Goal: Transaction & Acquisition: Purchase product/service

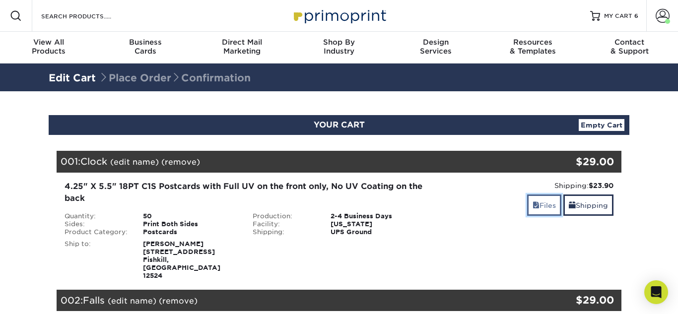
click at [537, 211] on link "Files" at bounding box center [544, 204] width 34 height 21
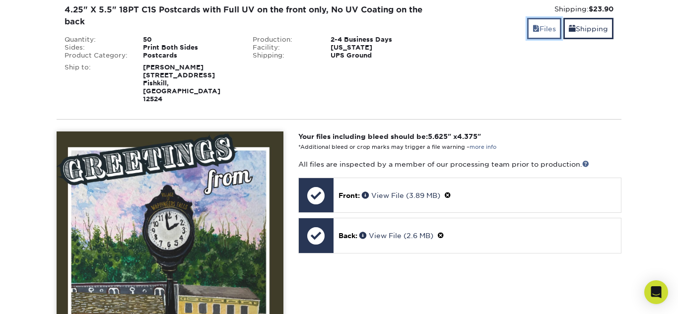
scroll to position [177, 0]
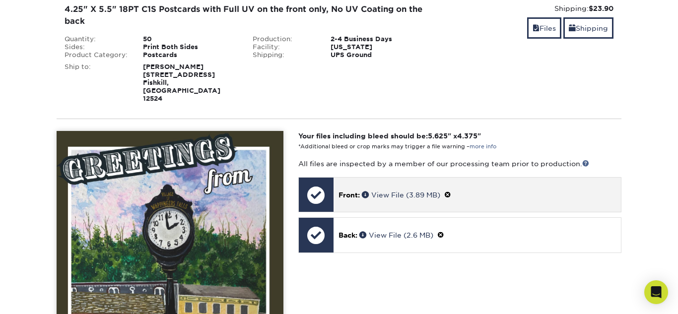
click at [451, 191] on span at bounding box center [447, 195] width 7 height 8
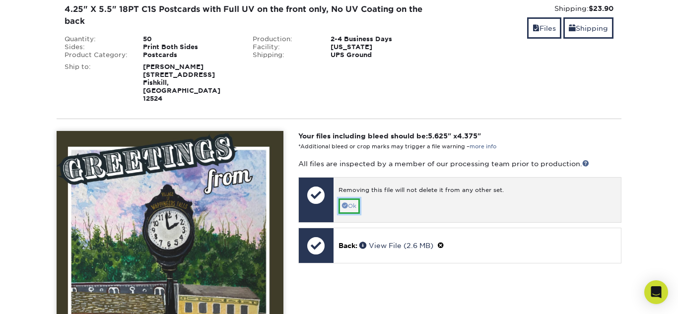
click at [349, 198] on link "Ok" at bounding box center [348, 205] width 21 height 15
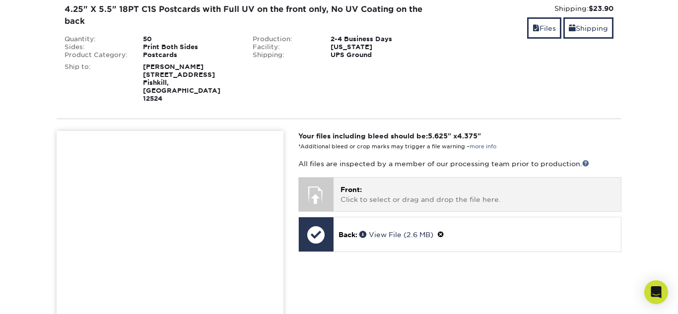
click at [351, 185] on p "Front: Click to select or drag and drop the file here." at bounding box center [476, 195] width 273 height 20
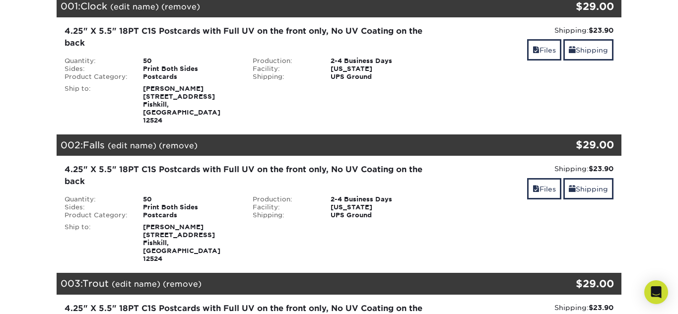
scroll to position [155, 0]
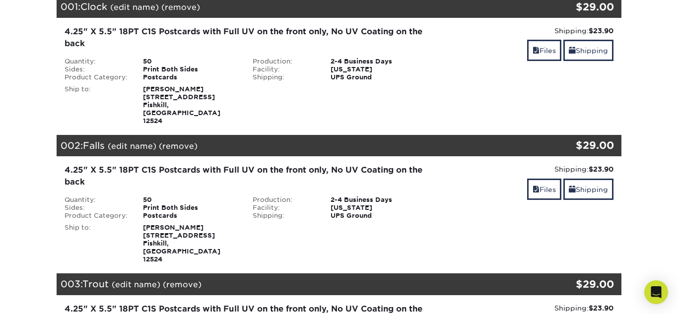
click at [403, 37] on div "4.25" X 5.5" 18PT C1S Postcards with Full UV on the front only, No UV Coating o…" at bounding box center [244, 38] width 361 height 24
click at [531, 58] on link "Files" at bounding box center [544, 50] width 34 height 21
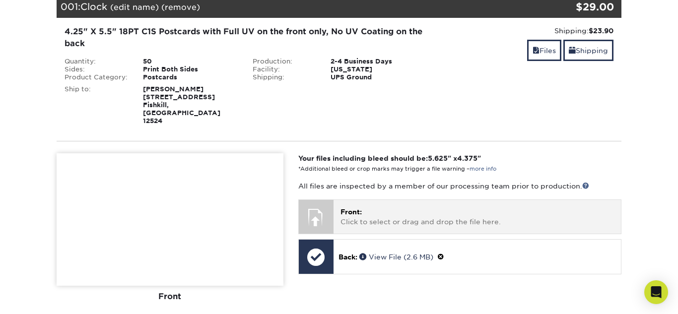
click at [397, 207] on p "Front: Click to select or drag and drop the file here." at bounding box center [476, 217] width 273 height 20
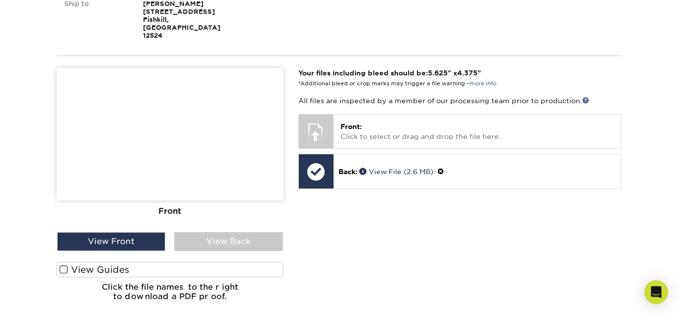
scroll to position [244, 0]
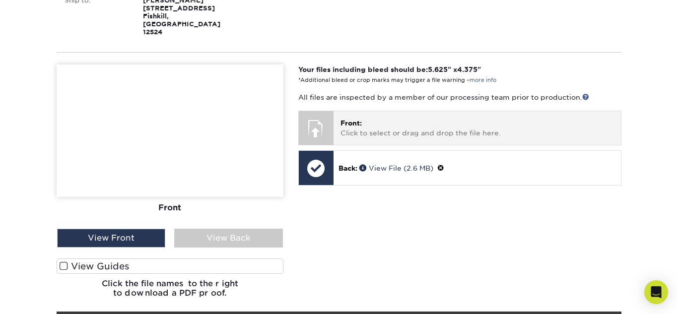
click at [418, 118] on p "Front: Click to select or drag and drop the file here." at bounding box center [476, 128] width 273 height 20
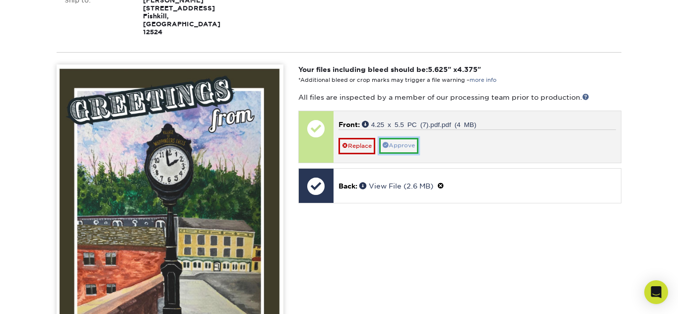
click at [406, 138] on link "Approve" at bounding box center [398, 145] width 39 height 15
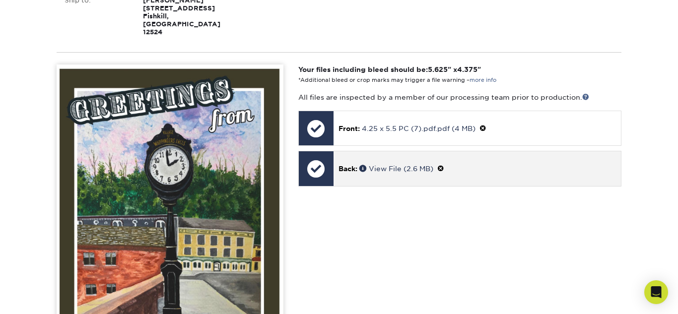
click at [443, 165] on span at bounding box center [440, 169] width 7 height 8
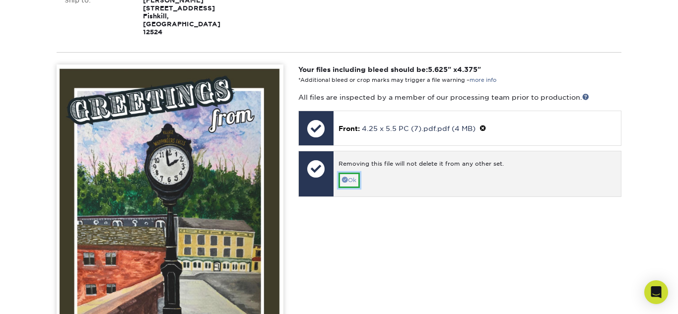
click at [353, 173] on link "Ok" at bounding box center [348, 180] width 21 height 15
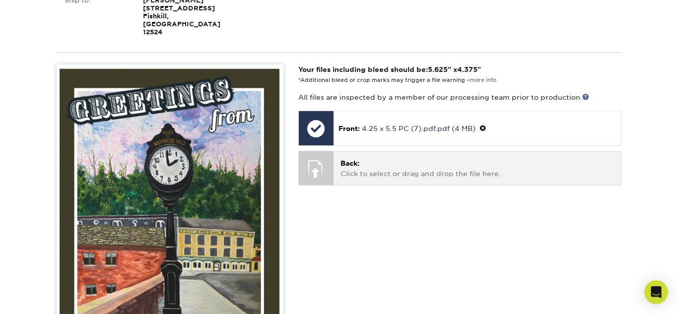
click at [404, 158] on p "Back: Click to select or drag and drop the file here." at bounding box center [476, 168] width 273 height 20
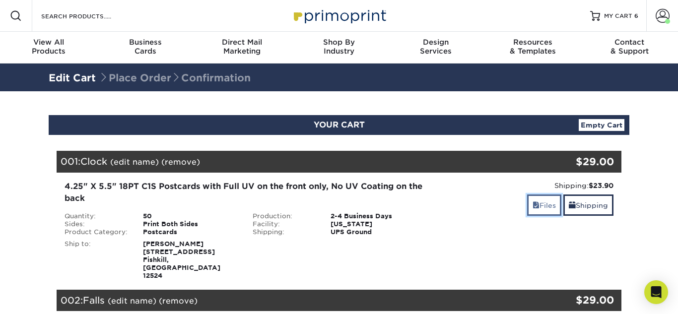
click at [537, 209] on link "Files" at bounding box center [544, 204] width 34 height 21
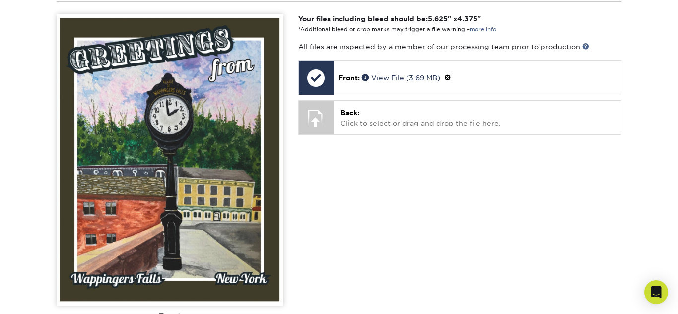
scroll to position [294, 0]
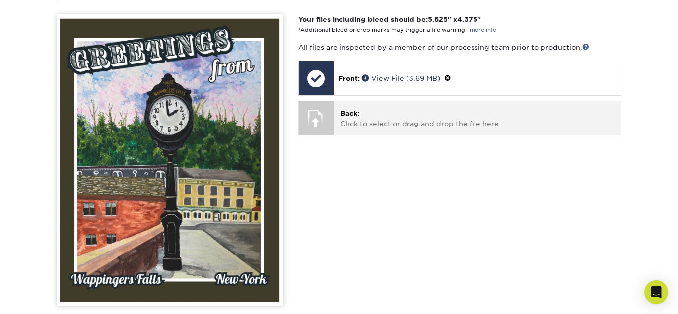
click at [395, 113] on div "Back: Click to select or drag and drop the file here. Choose file" at bounding box center [476, 117] width 287 height 33
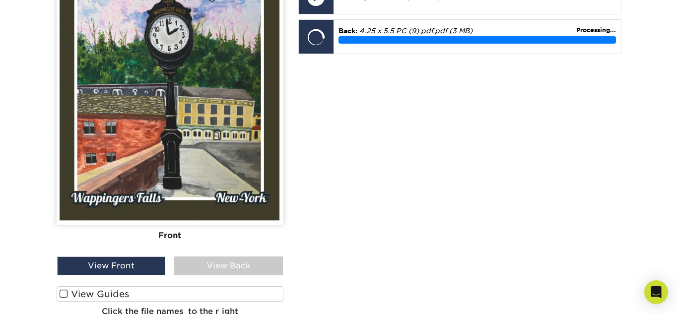
scroll to position [371, 0]
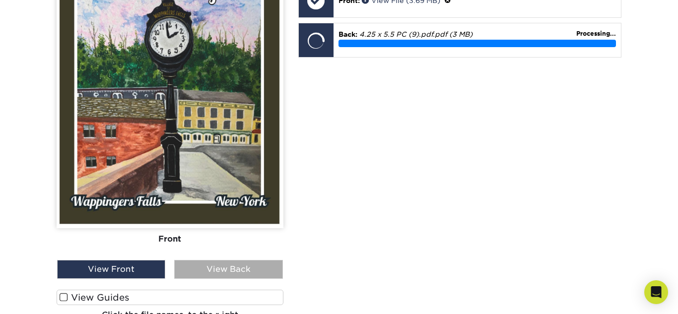
click at [274, 260] on div "View Back" at bounding box center [228, 269] width 108 height 19
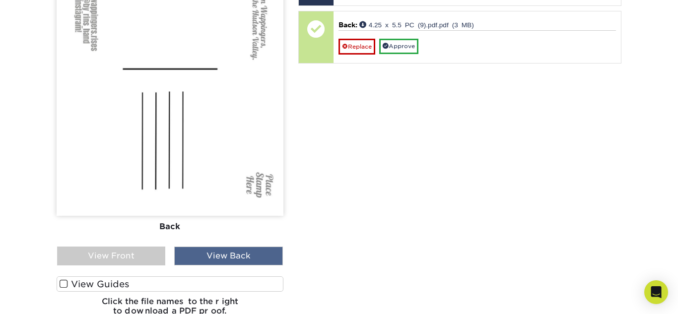
scroll to position [382, 0]
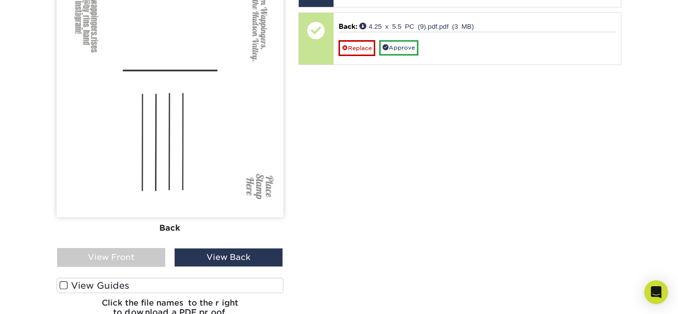
click at [64, 281] on span at bounding box center [64, 285] width 8 height 9
click at [0, 0] on input "View Guides" at bounding box center [0, 0] width 0 height 0
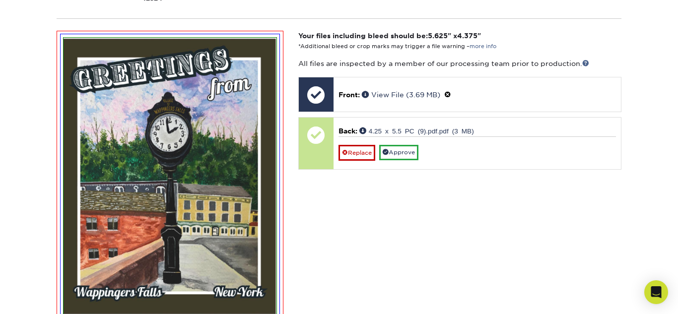
scroll to position [279, 0]
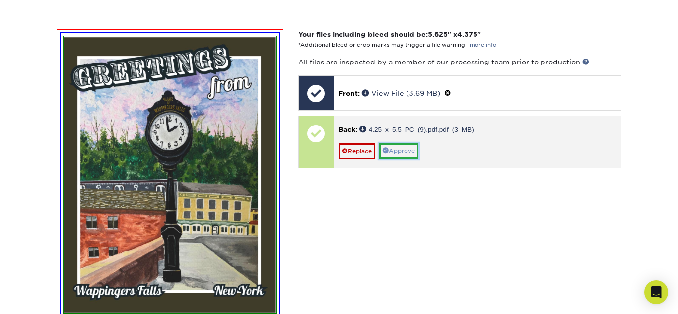
click at [410, 143] on link "Approve" at bounding box center [398, 150] width 39 height 15
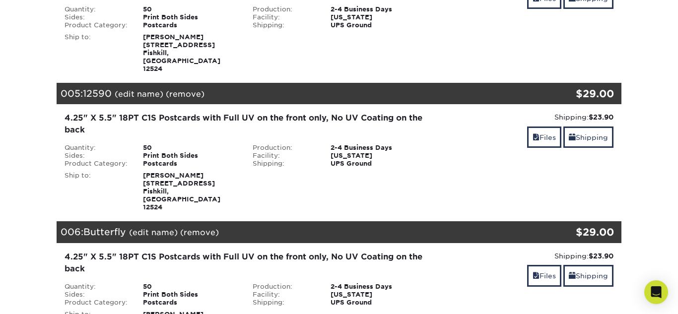
scroll to position [1352, 0]
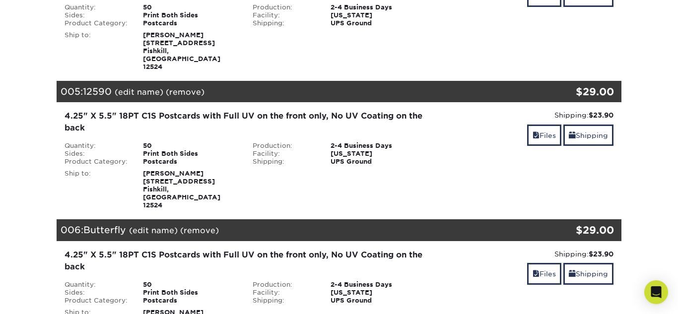
click at [587, 249] on div "Shipping: $23.90 Discount: - $0.00 Files Shipping" at bounding box center [527, 298] width 188 height 99
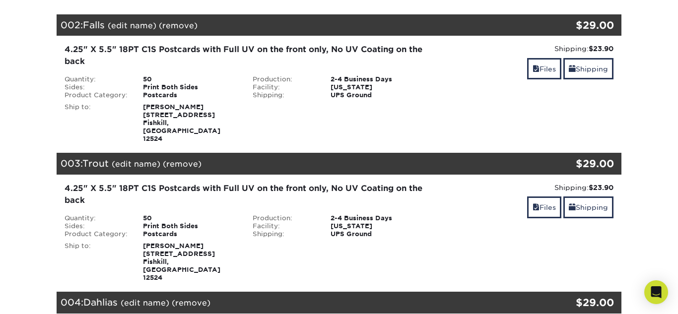
scroll to position [1001, 0]
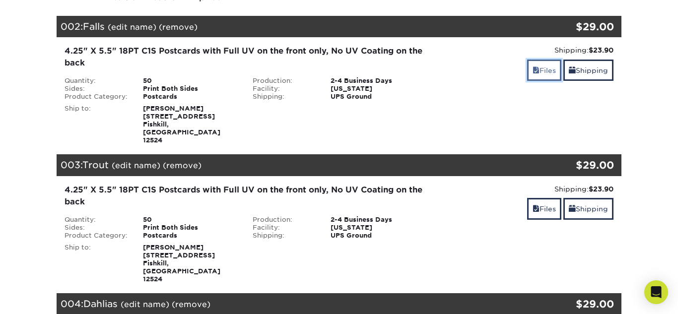
click at [540, 60] on link "Files" at bounding box center [544, 70] width 34 height 21
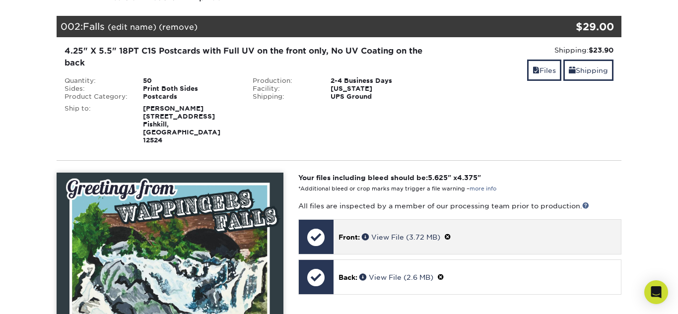
click at [450, 233] on span at bounding box center [447, 237] width 7 height 8
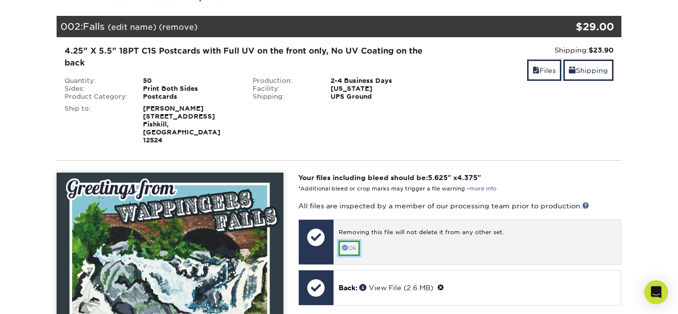
click at [353, 241] on link "Ok" at bounding box center [348, 248] width 21 height 15
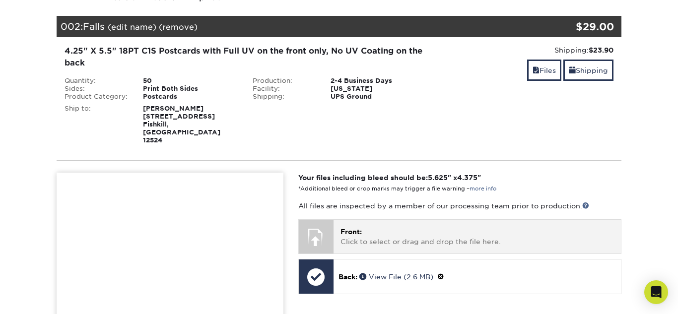
click at [380, 227] on p "Front: Click to select or drag and drop the file here." at bounding box center [476, 237] width 273 height 20
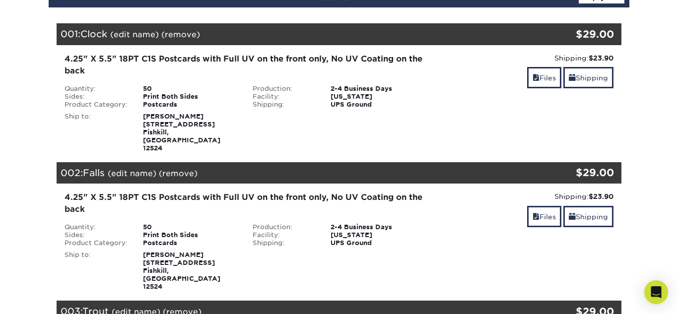
scroll to position [162, 0]
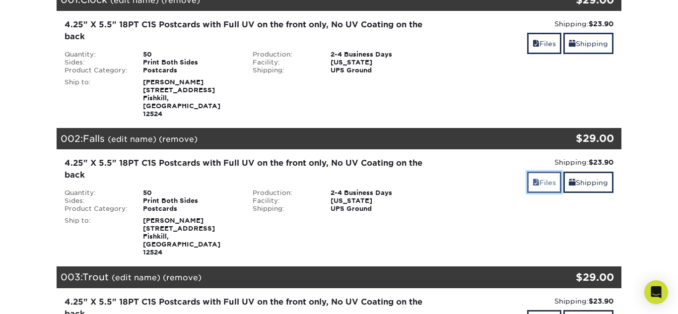
click at [536, 172] on link "Files" at bounding box center [544, 182] width 34 height 21
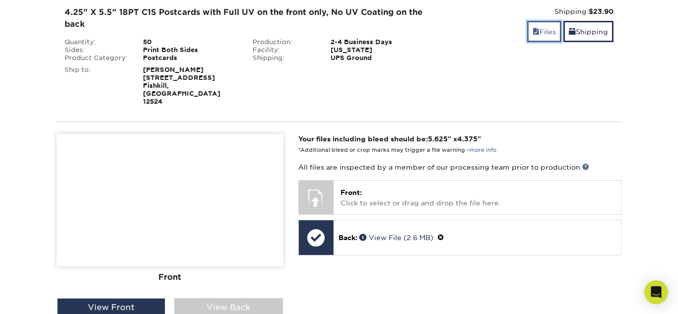
scroll to position [319, 0]
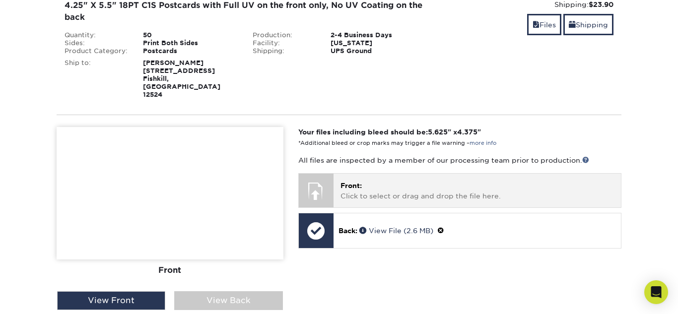
click at [385, 181] on p "Front: Click to select or drag and drop the file here." at bounding box center [476, 191] width 273 height 20
click at [0, 0] on p "Front: valery-bcd-front.tiff" at bounding box center [0, 0] width 0 height 0
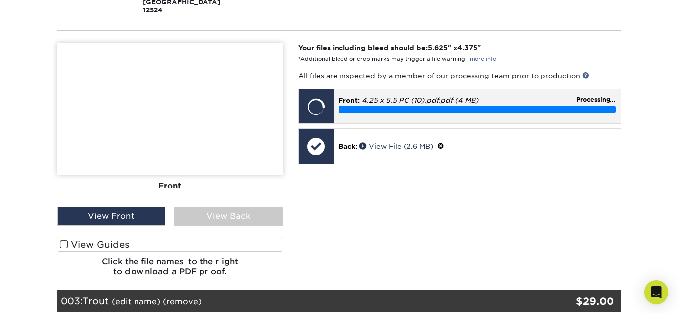
scroll to position [405, 0]
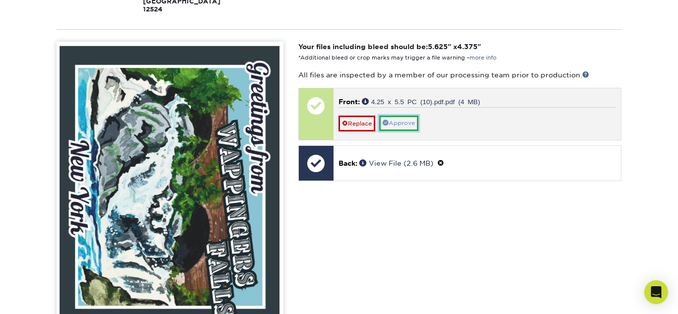
click at [400, 116] on link "Approve" at bounding box center [398, 123] width 39 height 15
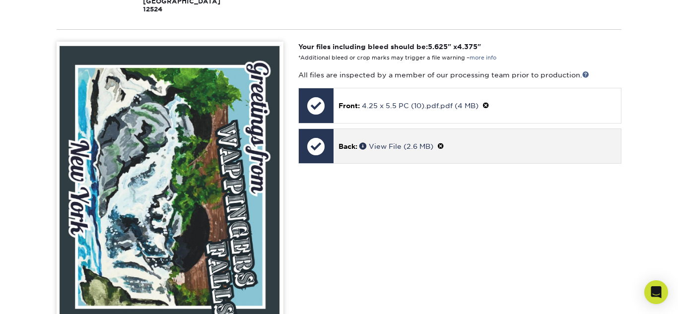
click at [444, 142] on span at bounding box center [440, 146] width 7 height 8
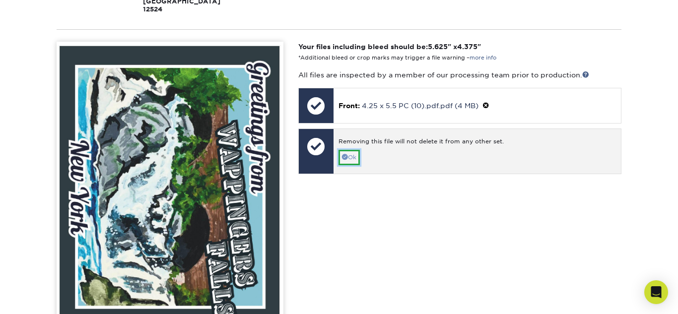
click at [353, 150] on link "Ok" at bounding box center [348, 157] width 21 height 15
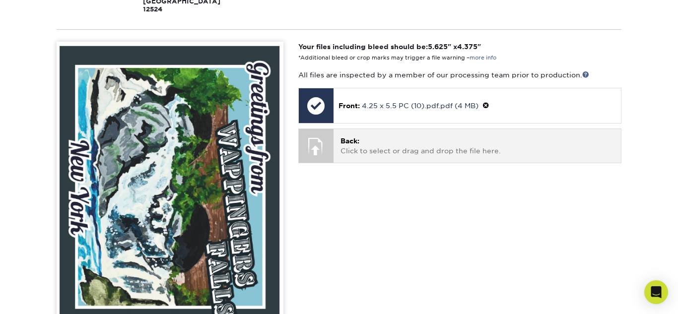
click at [370, 136] on p "Back: Click to select or drag and drop the file here." at bounding box center [476, 146] width 273 height 20
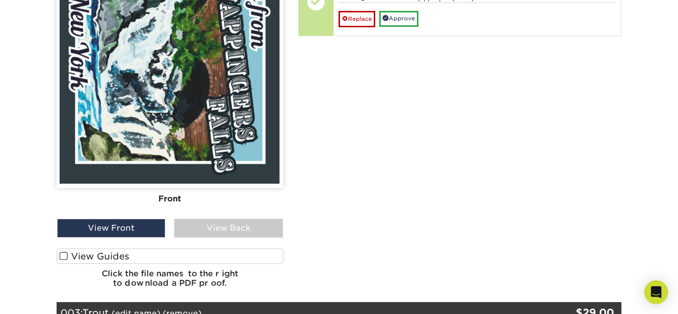
scroll to position [548, 0]
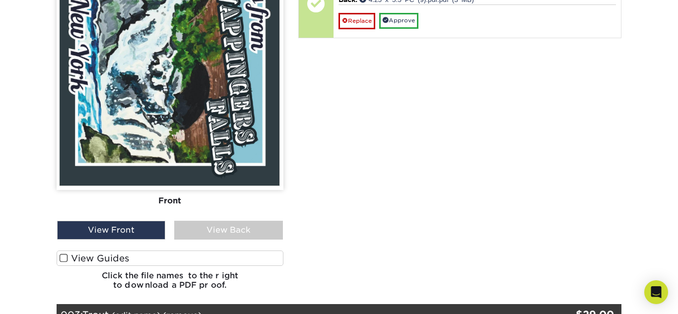
click at [63, 253] on span at bounding box center [64, 257] width 8 height 9
click at [0, 0] on input "View Guides" at bounding box center [0, 0] width 0 height 0
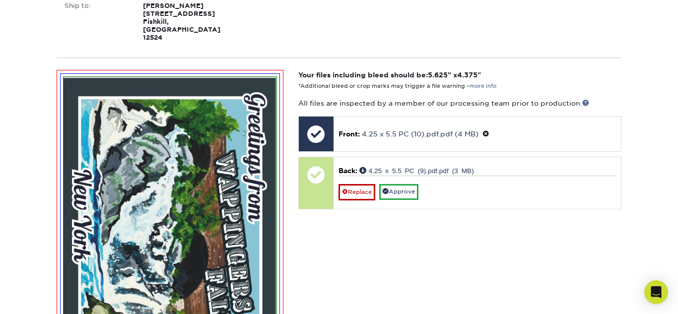
scroll to position [375, 0]
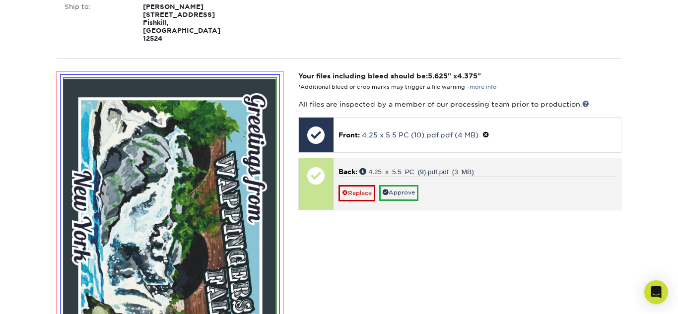
click at [392, 177] on div "Replace Approve" at bounding box center [476, 189] width 277 height 24
click at [390, 185] on link "Approve" at bounding box center [398, 192] width 39 height 15
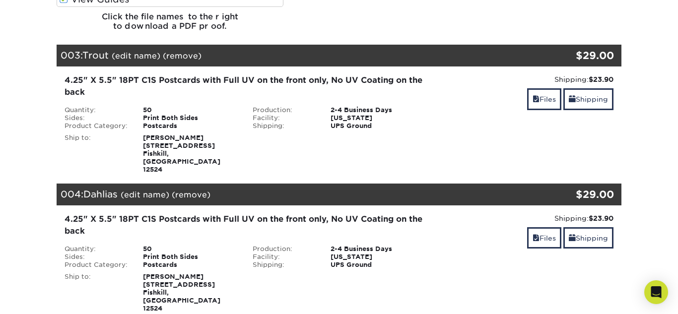
scroll to position [1109, 0]
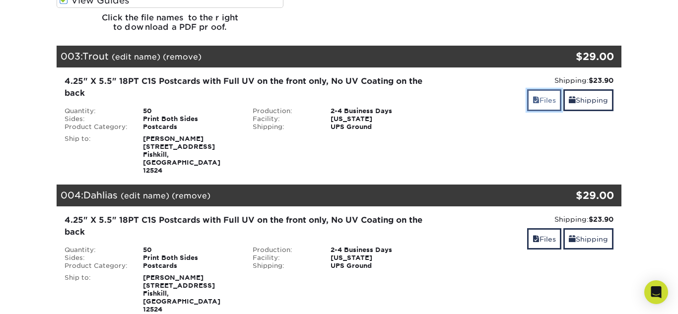
click at [529, 89] on link "Files" at bounding box center [544, 99] width 34 height 21
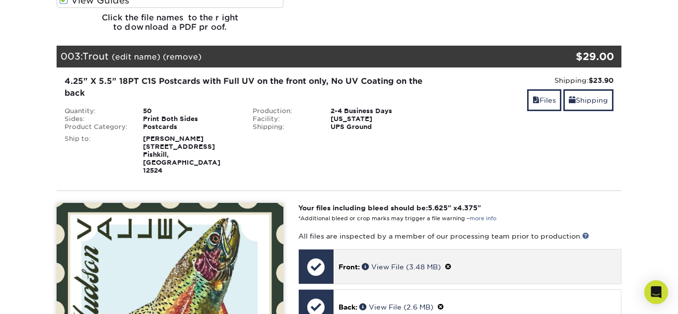
click at [448, 263] on span at bounding box center [447, 267] width 7 height 8
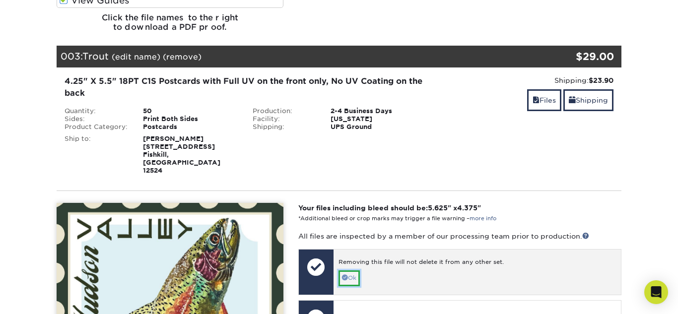
click at [347, 270] on link "Ok" at bounding box center [348, 277] width 21 height 15
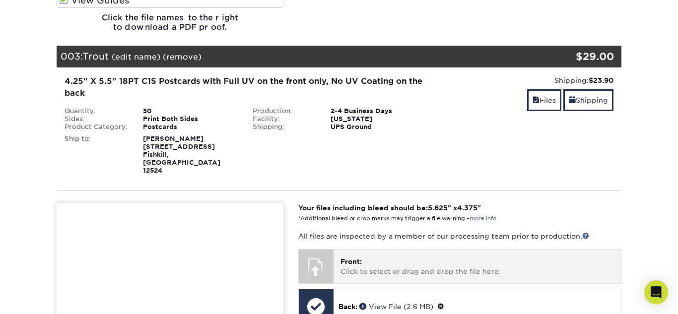
click at [377, 256] on p "Front: Click to select or drag and drop the file here." at bounding box center [476, 266] width 273 height 20
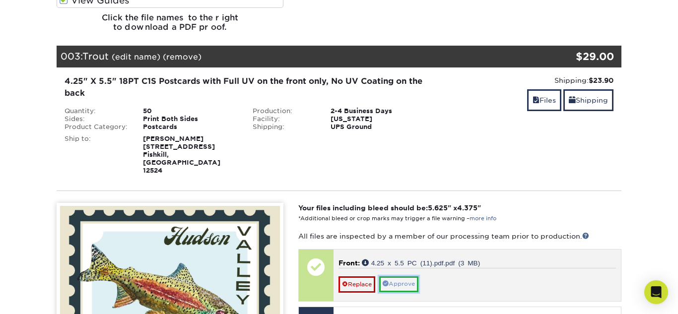
click at [407, 276] on link "Approve" at bounding box center [398, 283] width 39 height 15
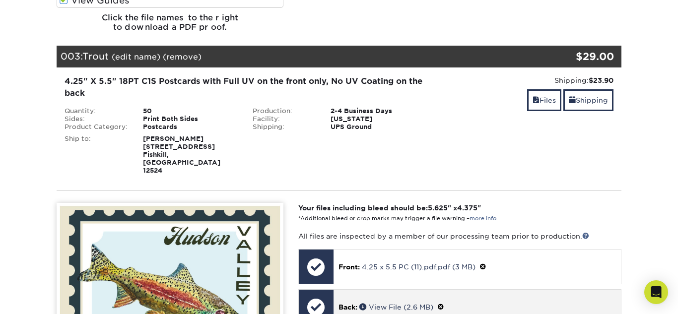
click at [442, 303] on span at bounding box center [440, 307] width 7 height 8
click at [351, 311] on link "Ok" at bounding box center [348, 318] width 21 height 15
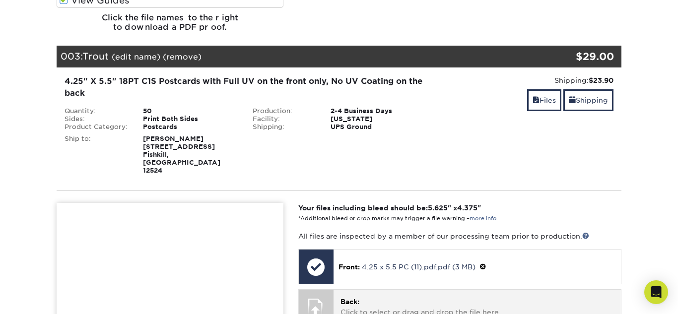
click at [405, 297] on p "Back: Click to select or drag and drop the file here." at bounding box center [476, 307] width 273 height 20
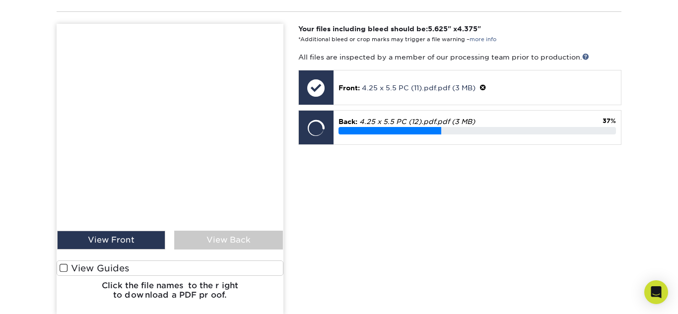
scroll to position [1289, 0]
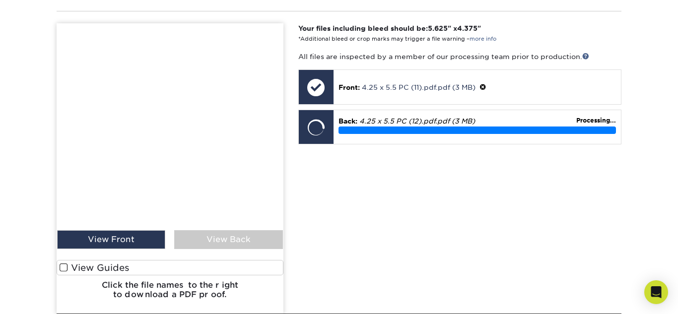
click at [271, 192] on img at bounding box center [170, 168] width 227 height 291
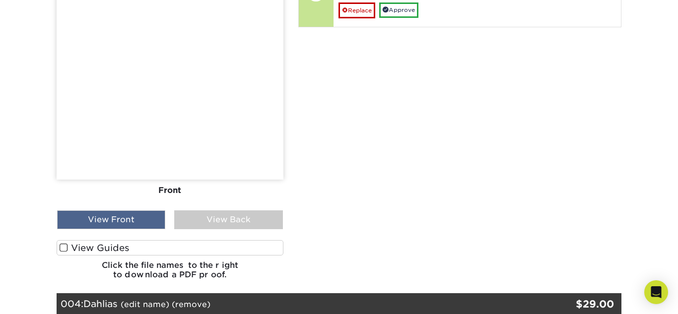
scroll to position [1433, 0]
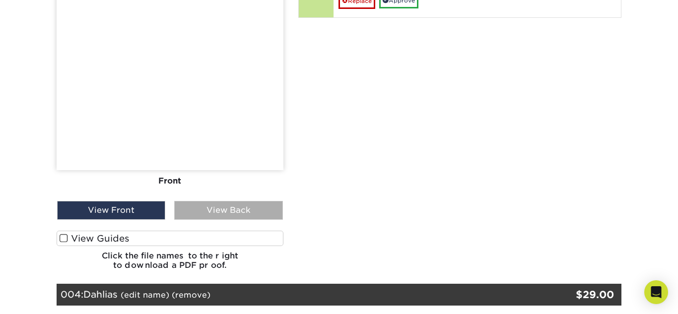
click at [211, 201] on div "View Back" at bounding box center [228, 210] width 108 height 19
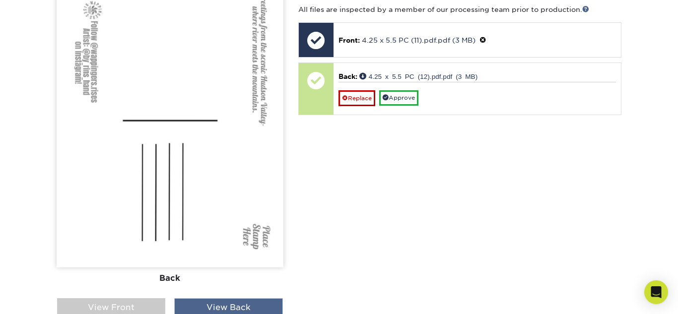
scroll to position [1351, 0]
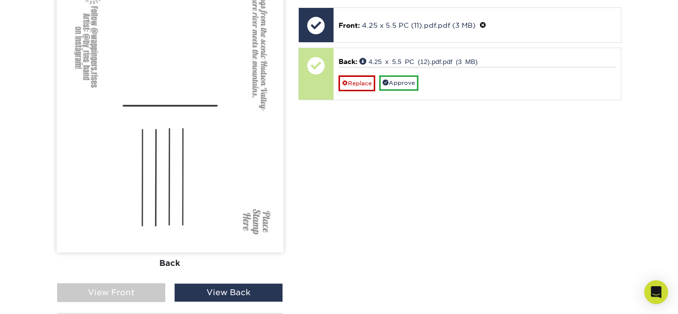
click at [0, 0] on input "View Guides" at bounding box center [0, 0] width 0 height 0
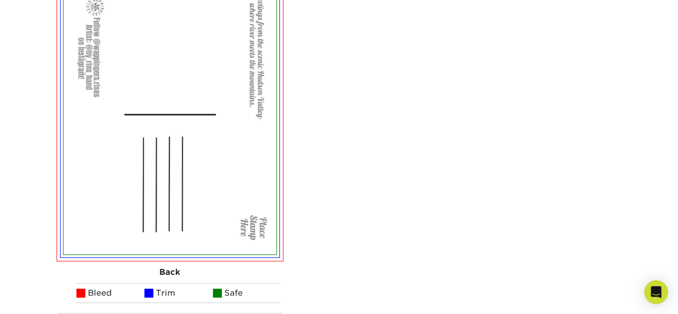
click at [0, 0] on input "View Guides" at bounding box center [0, 0] width 0 height 0
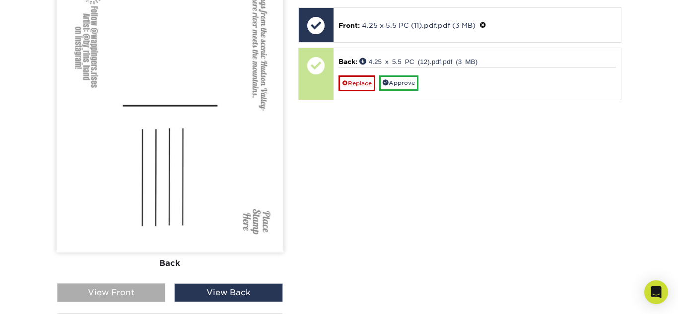
click at [90, 283] on div "View Front" at bounding box center [111, 292] width 108 height 19
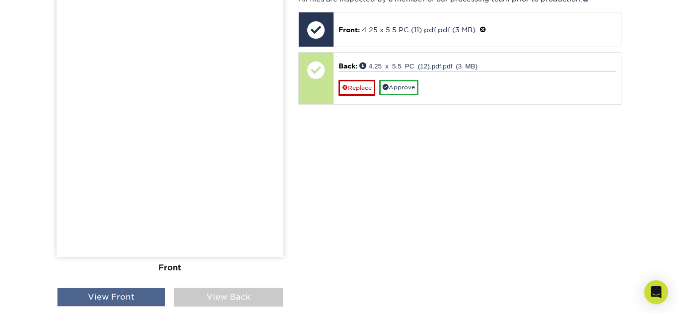
scroll to position [1348, 0]
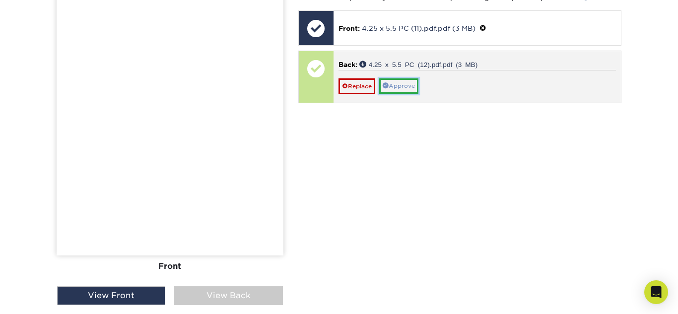
click at [401, 78] on link "Approve" at bounding box center [398, 85] width 39 height 15
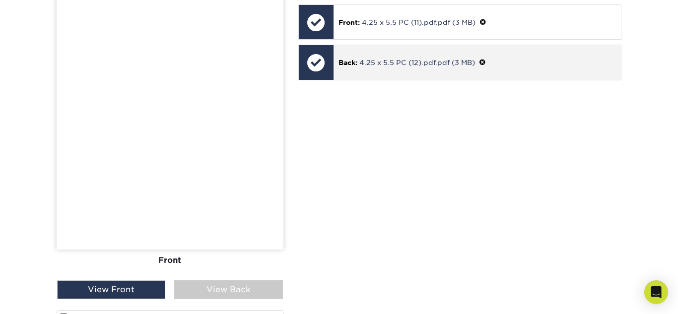
scroll to position [1353, 0]
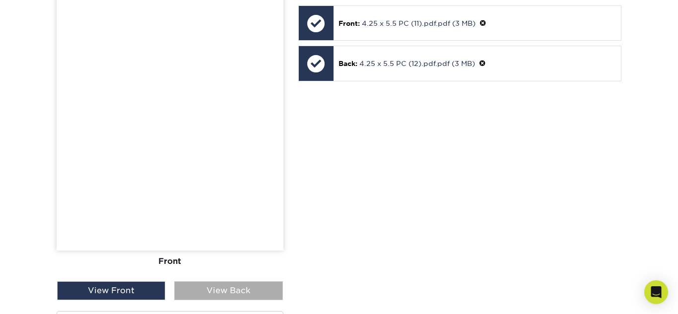
click at [233, 281] on div "View Back" at bounding box center [228, 290] width 108 height 19
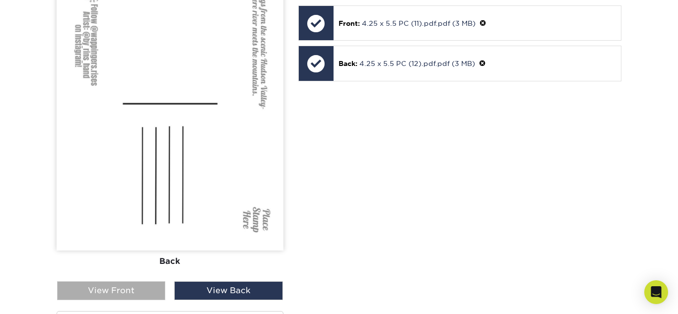
click at [134, 281] on div "View Front" at bounding box center [111, 290] width 108 height 19
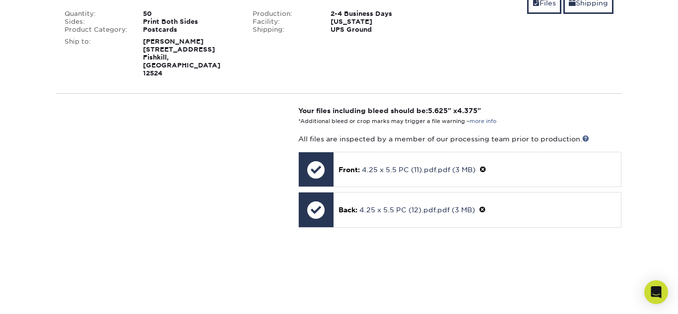
scroll to position [1196, 0]
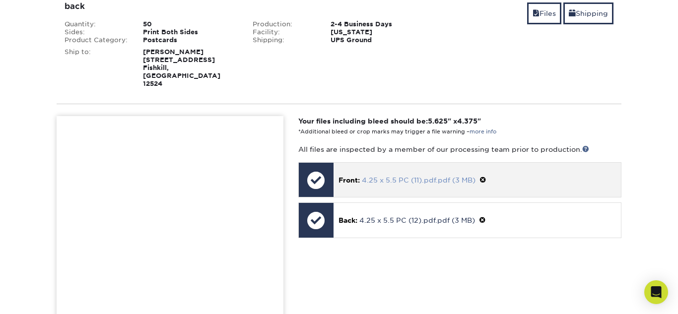
click at [429, 176] on link "4.25 x 5.5 PC (11).pdf.pdf (3 MB)" at bounding box center [419, 180] width 114 height 8
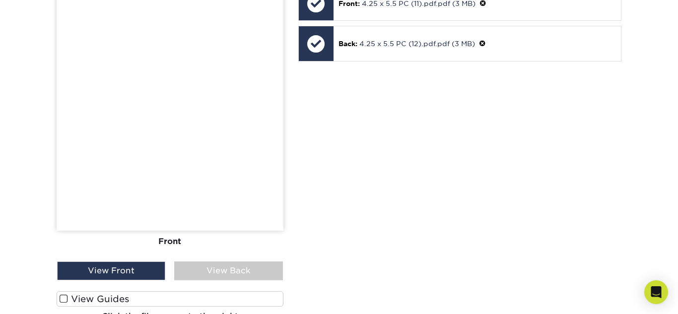
scroll to position [1373, 0]
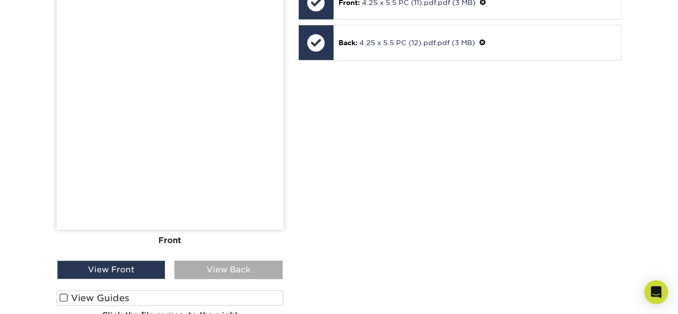
click at [186, 260] on div "View Back" at bounding box center [228, 269] width 108 height 19
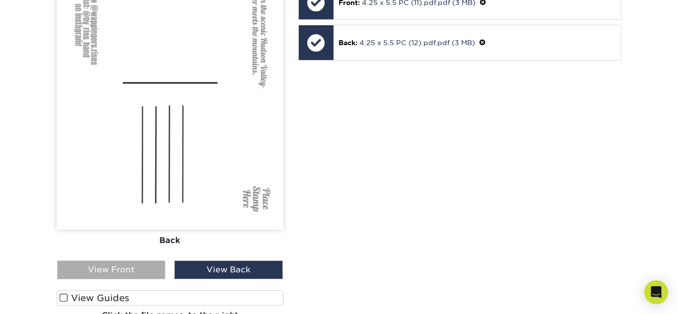
click at [150, 260] on div "View Front" at bounding box center [111, 269] width 108 height 19
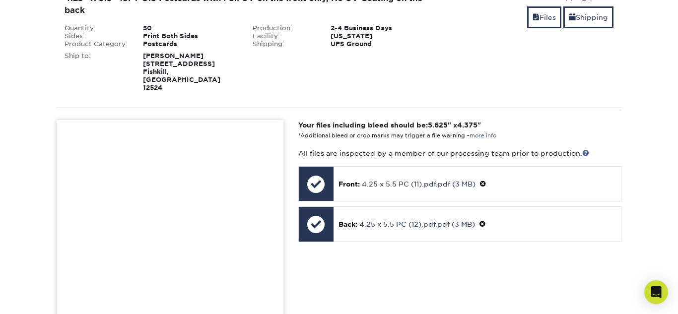
scroll to position [1187, 0]
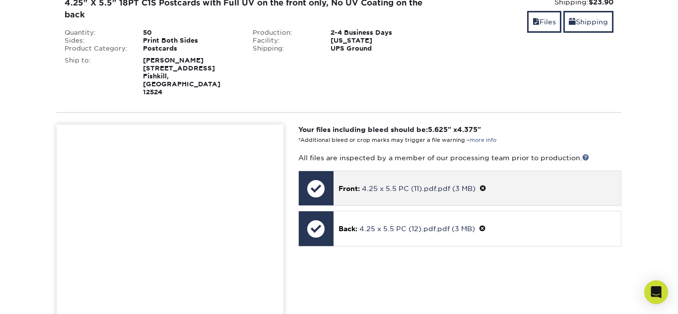
click at [483, 183] on p "Front: 4.25 x 5.5 PC (11).pdf.pdf (3 MB)" at bounding box center [476, 188] width 277 height 10
click at [484, 185] on span at bounding box center [482, 189] width 7 height 8
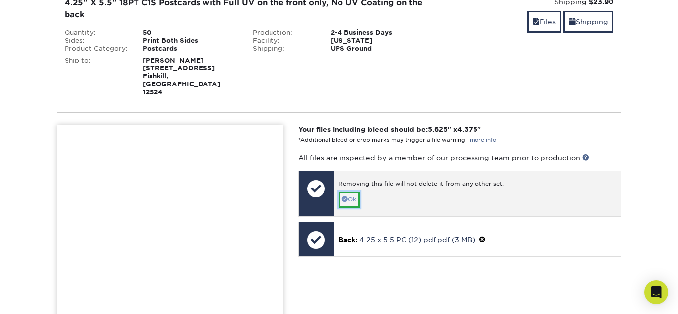
click at [350, 192] on link "Ok" at bounding box center [348, 199] width 21 height 15
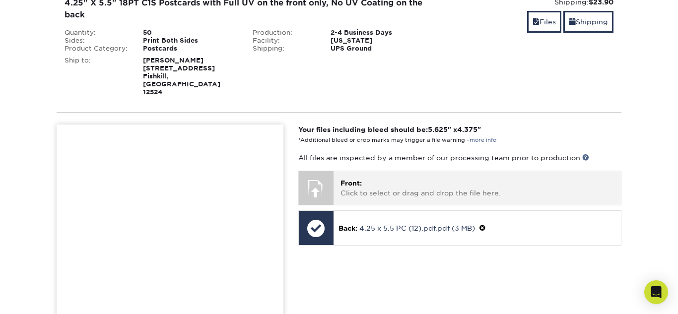
click at [360, 178] on p "Front: Click to select or drag and drop the file here." at bounding box center [476, 188] width 273 height 20
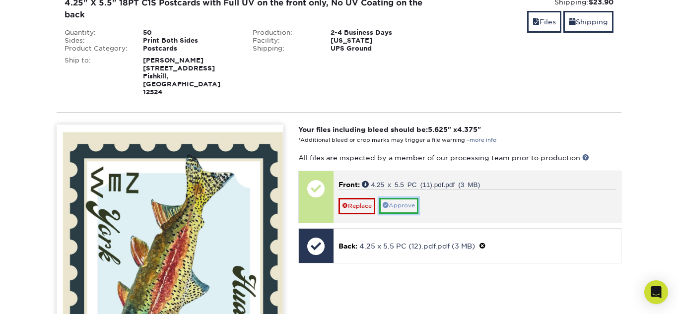
click at [416, 198] on link "Approve" at bounding box center [398, 205] width 39 height 15
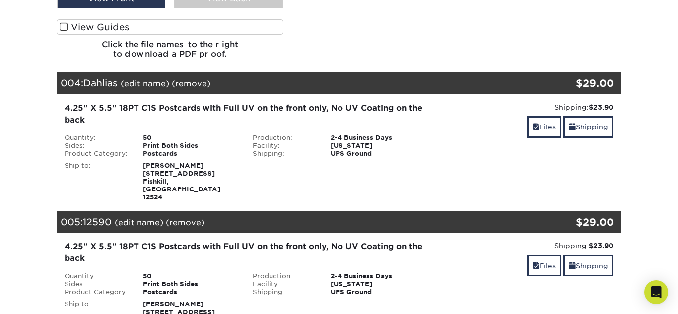
scroll to position [1648, 0]
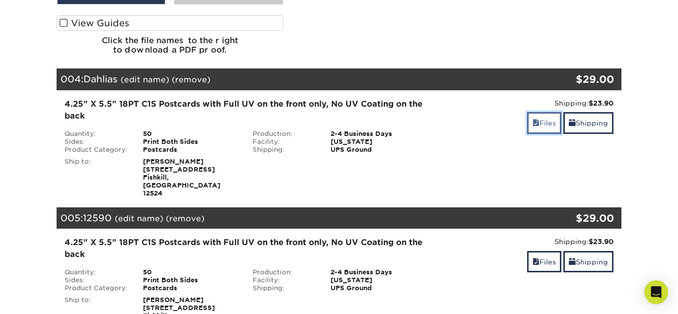
click at [541, 112] on link "Files" at bounding box center [544, 122] width 34 height 21
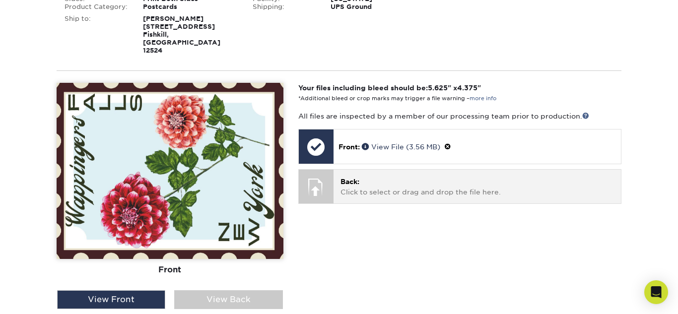
scroll to position [1792, 0]
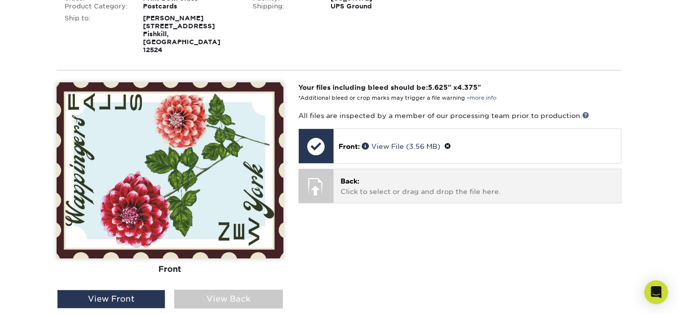
click at [365, 169] on div "Back: Click to select or drag and drop the file here. Choose file" at bounding box center [476, 185] width 287 height 33
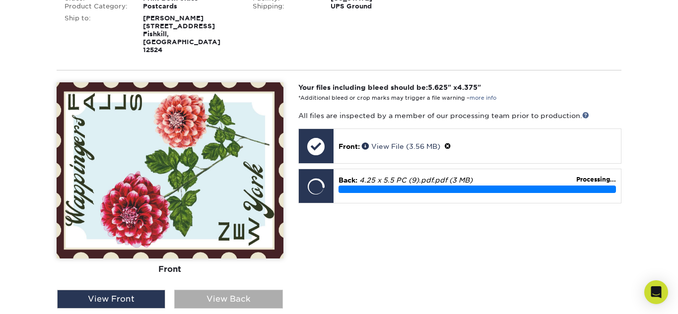
click at [246, 290] on div "View Back" at bounding box center [228, 299] width 108 height 19
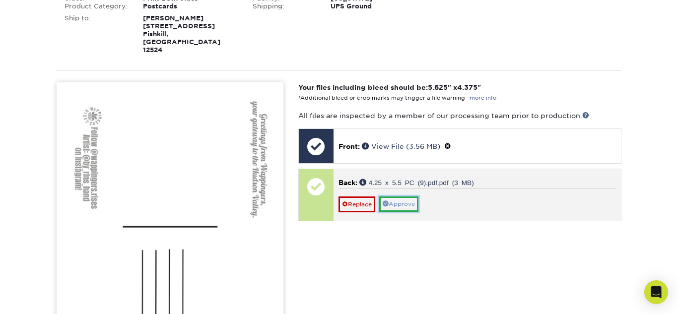
click at [401, 196] on link "Approve" at bounding box center [398, 203] width 39 height 15
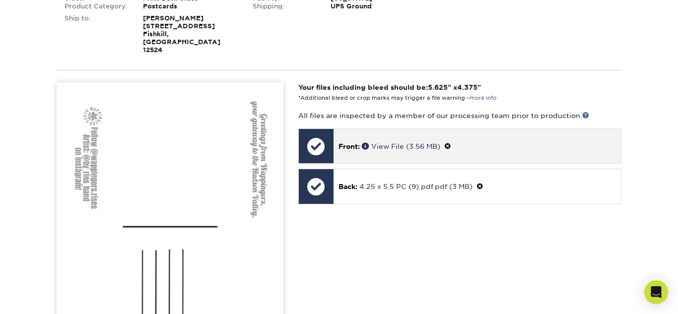
click at [447, 142] on span at bounding box center [447, 146] width 7 height 8
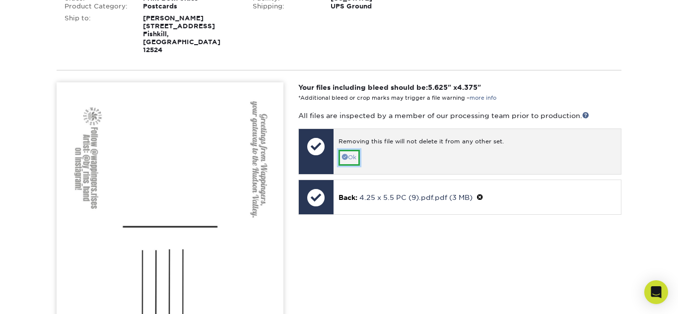
click at [348, 150] on link "Ok" at bounding box center [348, 157] width 21 height 15
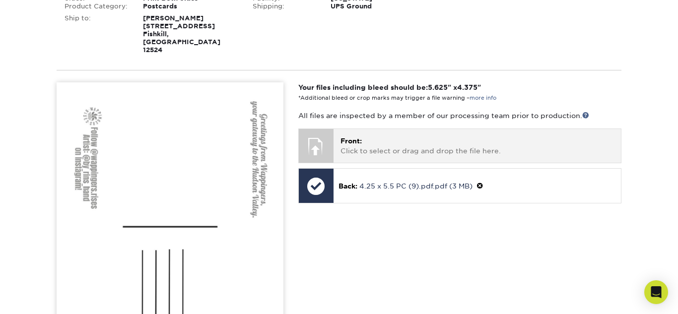
click at [398, 136] on p "Front: Click to select or drag and drop the file here." at bounding box center [476, 146] width 273 height 20
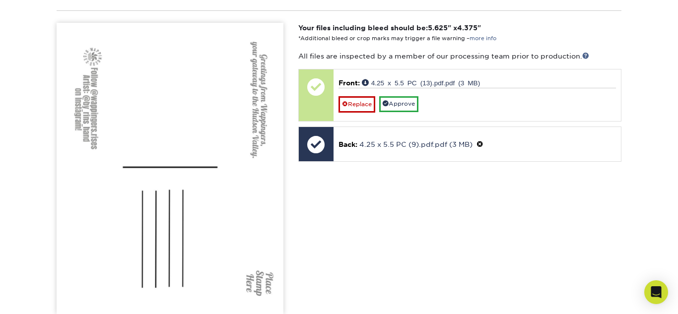
scroll to position [1870, 0]
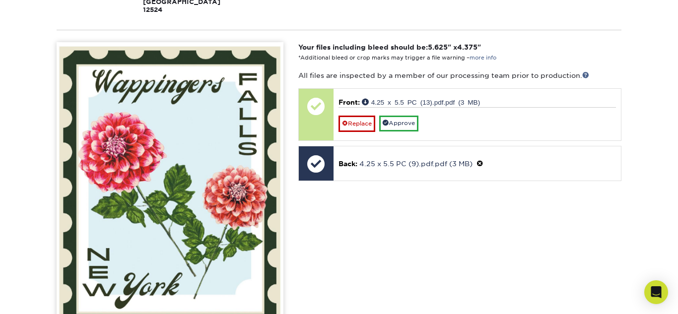
scroll to position [1790, 0]
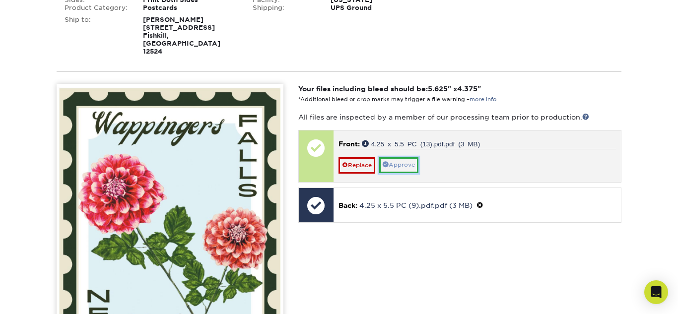
click at [398, 157] on link "Approve" at bounding box center [398, 164] width 39 height 15
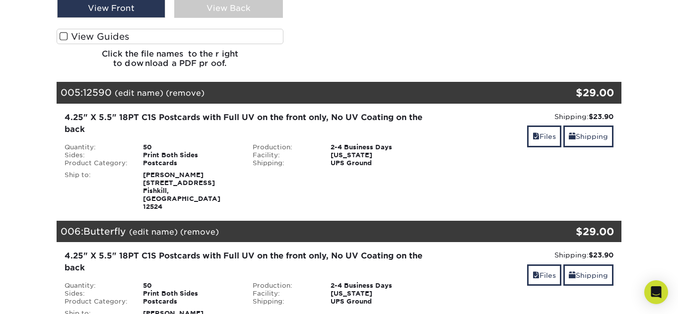
scroll to position [2197, 0]
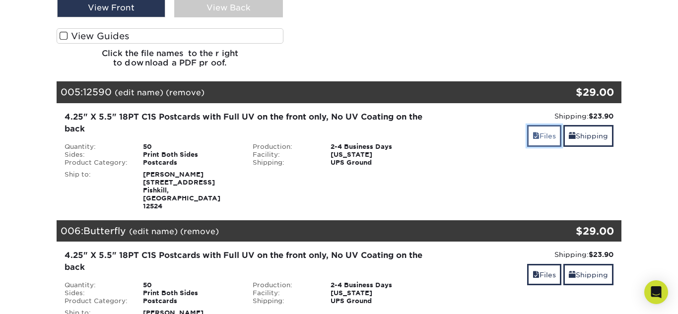
click at [532, 132] on span at bounding box center [535, 136] width 7 height 8
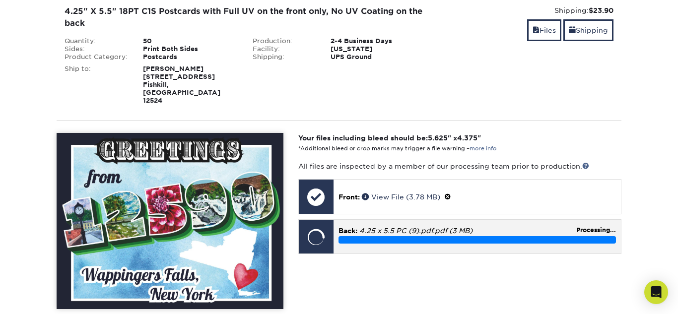
scroll to position [2304, 0]
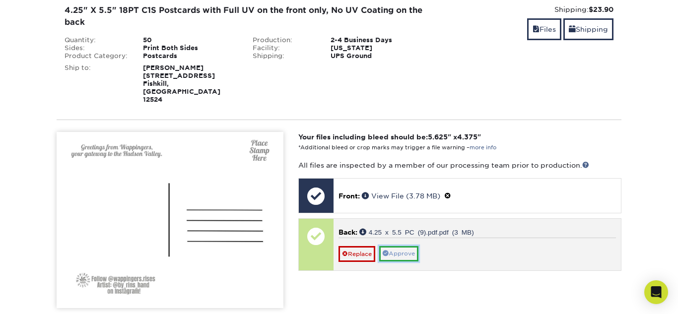
click at [410, 246] on link "Approve" at bounding box center [398, 253] width 39 height 15
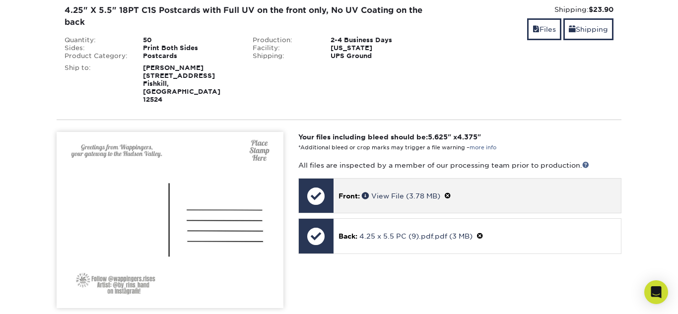
click at [451, 192] on span at bounding box center [447, 196] width 7 height 8
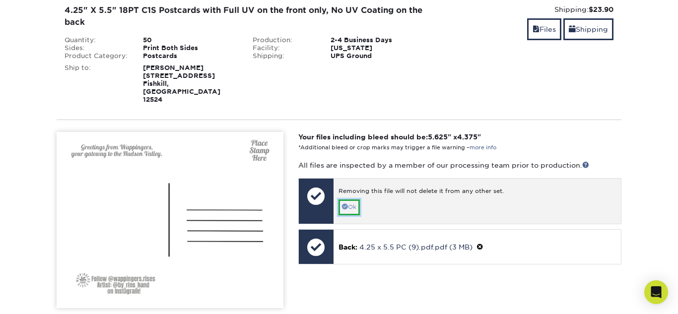
click at [358, 199] on link "Ok" at bounding box center [348, 206] width 21 height 15
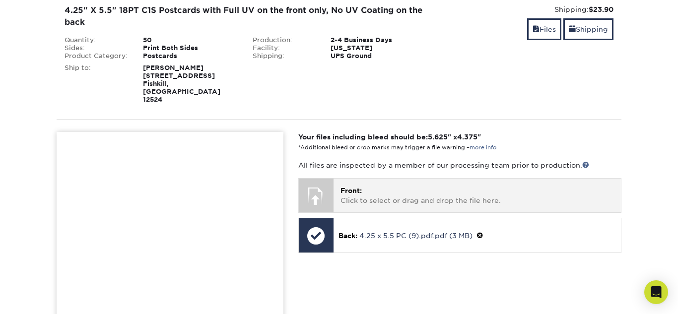
click at [372, 186] on p "Front: Click to select or drag and drop the file here." at bounding box center [476, 196] width 273 height 20
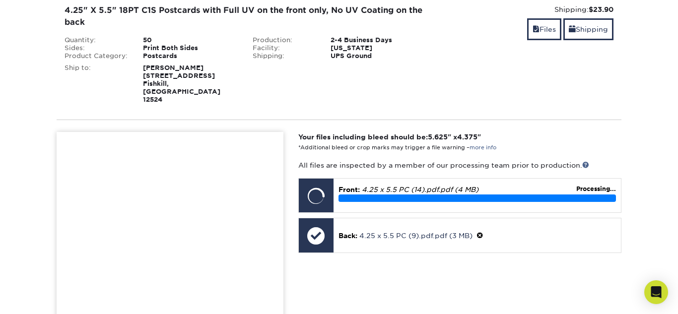
click at [125, 273] on img at bounding box center [170, 277] width 227 height 291
click at [133, 268] on img at bounding box center [170, 277] width 227 height 291
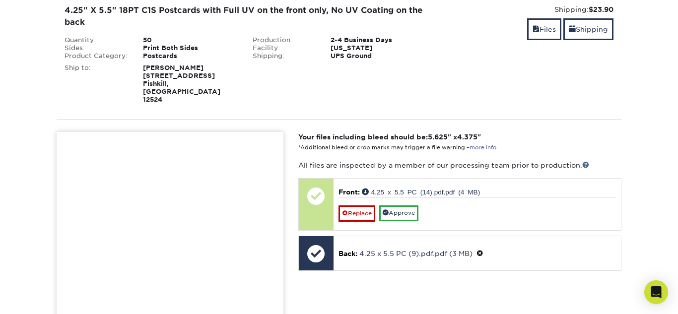
click at [133, 268] on img at bounding box center [170, 277] width 227 height 291
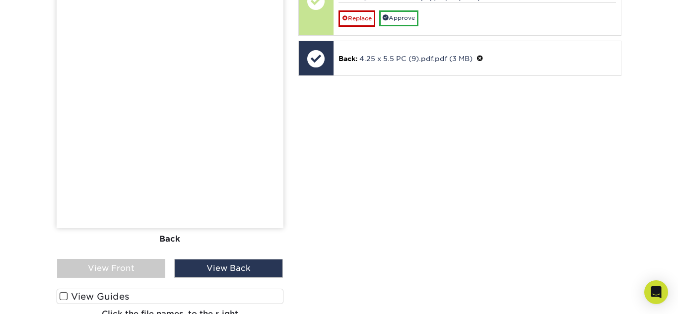
scroll to position [2501, 0]
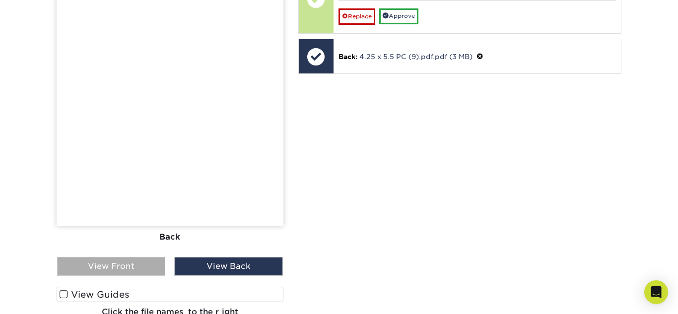
click at [82, 257] on div "View Front" at bounding box center [111, 266] width 108 height 19
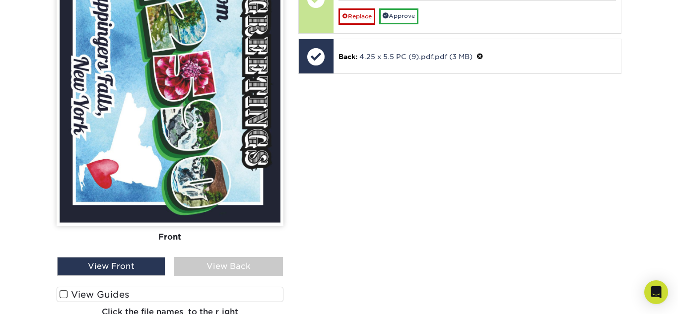
click at [224, 198] on div "Front Back" at bounding box center [170, 134] width 227 height 399
click at [222, 257] on div "View Back" at bounding box center [228, 266] width 108 height 19
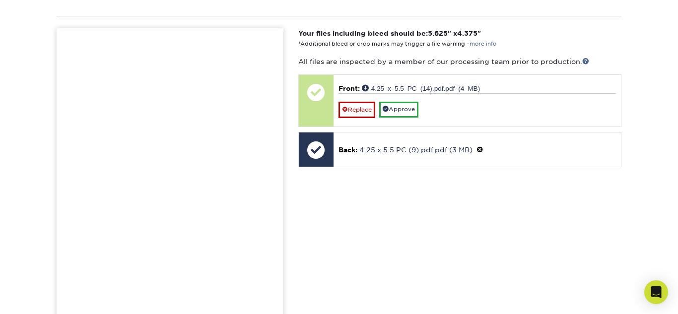
scroll to position [2409, 0]
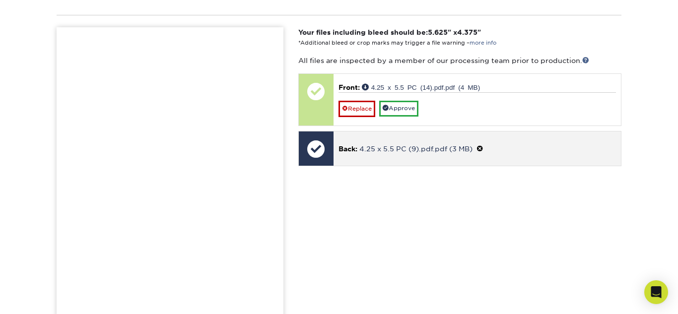
click at [481, 145] on span at bounding box center [479, 149] width 7 height 8
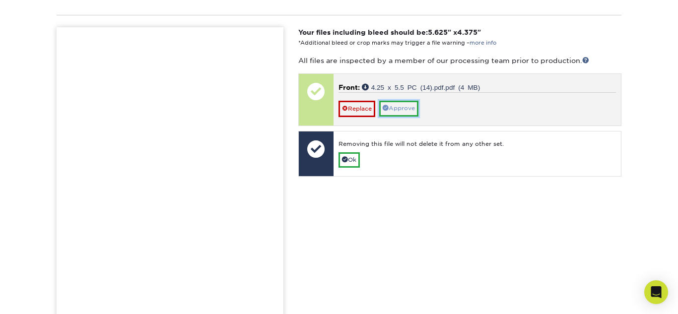
click at [402, 101] on link "Approve" at bounding box center [398, 108] width 39 height 15
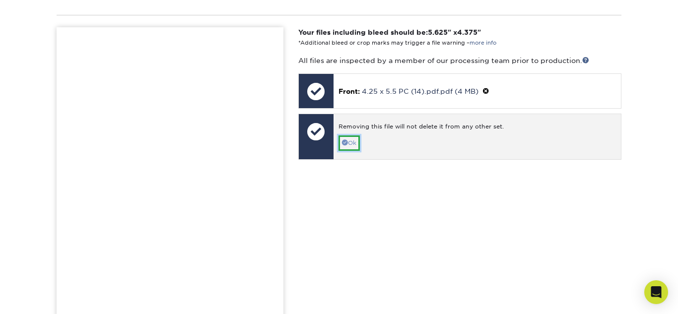
click at [344, 135] on link "Ok" at bounding box center [348, 142] width 21 height 15
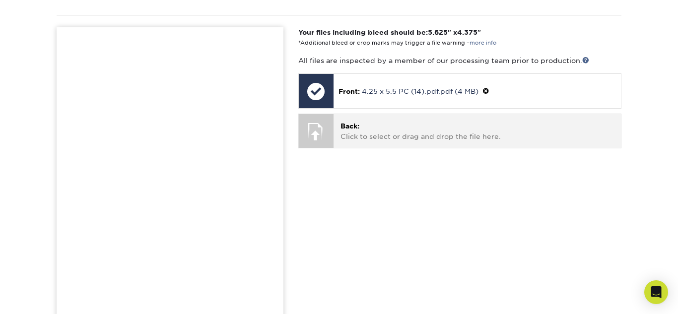
click at [431, 121] on p "Back: Click to select or drag and drop the file here." at bounding box center [476, 131] width 273 height 20
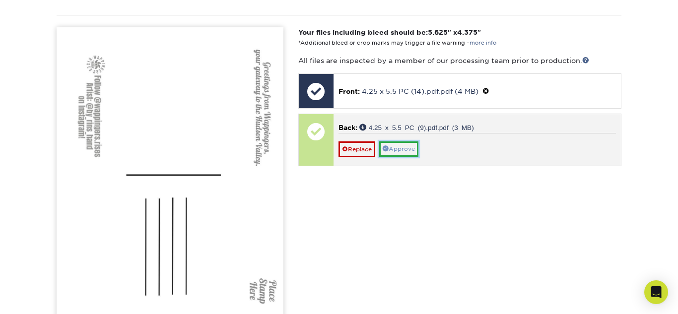
click at [408, 141] on link "Approve" at bounding box center [398, 148] width 39 height 15
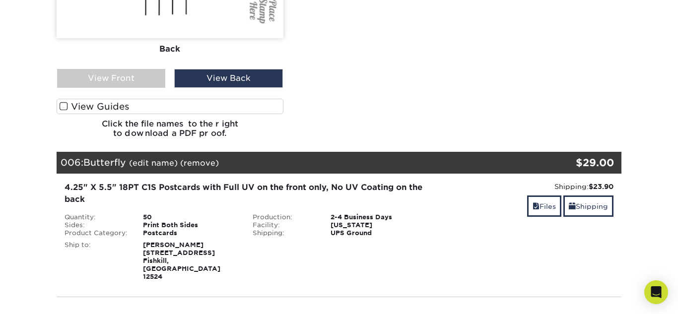
scroll to position [2700, 0]
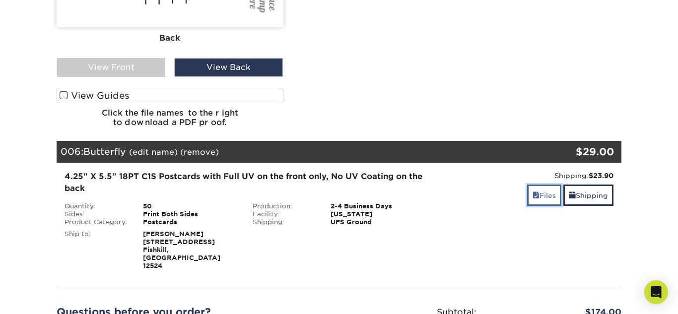
click at [536, 185] on link "Files" at bounding box center [544, 195] width 34 height 21
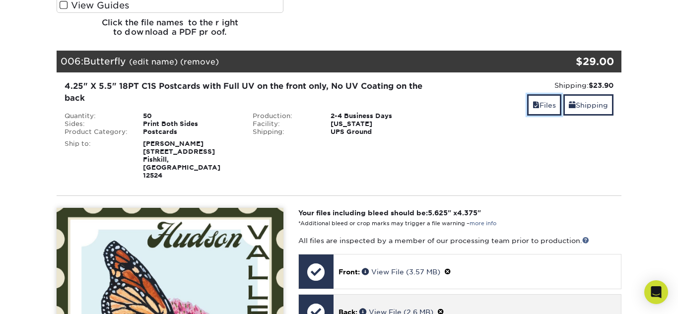
scroll to position [2798, 0]
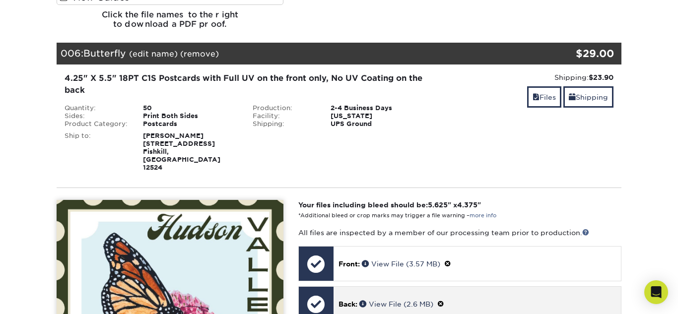
click at [444, 300] on span at bounding box center [440, 304] width 7 height 8
click at [349, 308] on link "Ok" at bounding box center [348, 315] width 21 height 15
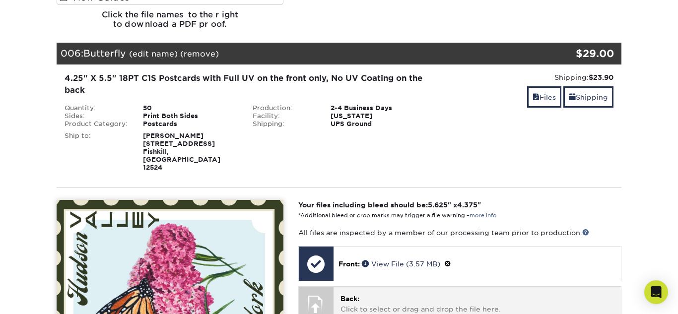
click at [383, 294] on p "Back: Click to select or drag and drop the file here." at bounding box center [476, 304] width 273 height 20
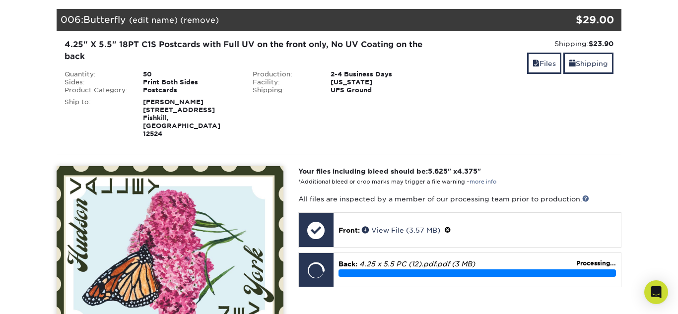
scroll to position [2908, 0]
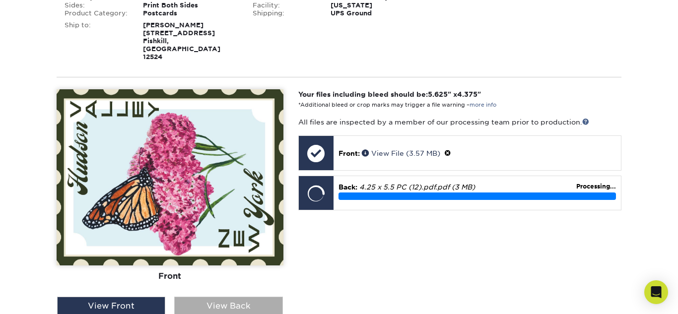
click at [246, 297] on div "View Back" at bounding box center [228, 306] width 108 height 19
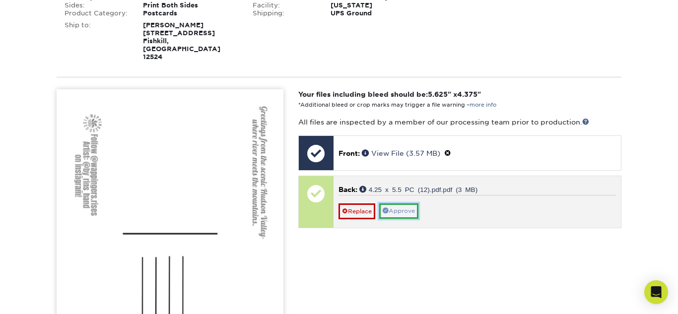
click at [405, 203] on link "Approve" at bounding box center [398, 210] width 39 height 15
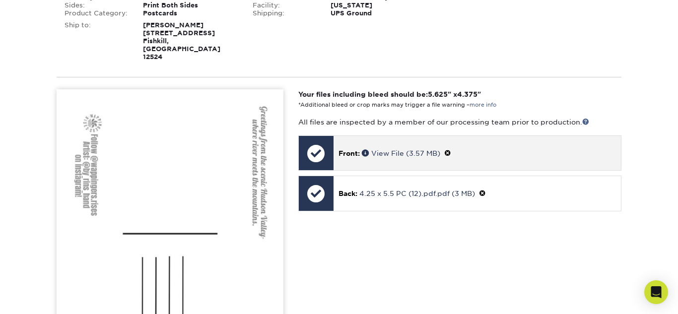
click at [451, 149] on span at bounding box center [447, 153] width 7 height 8
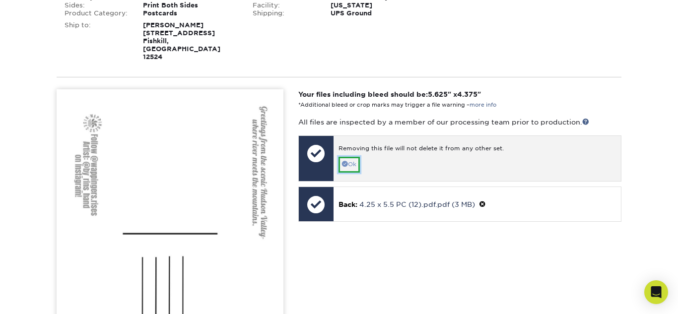
click at [348, 157] on link "Ok" at bounding box center [348, 164] width 21 height 15
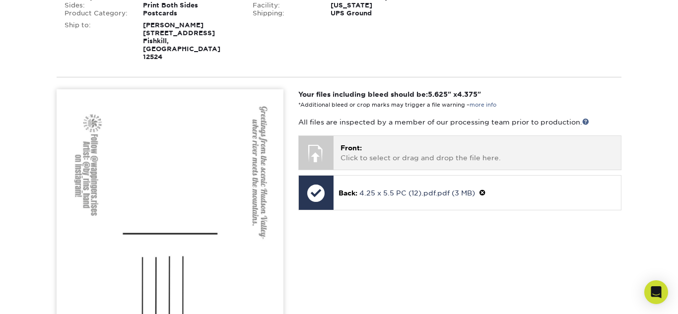
click at [383, 143] on p "Front: Click to select or drag and drop the file here." at bounding box center [476, 153] width 273 height 20
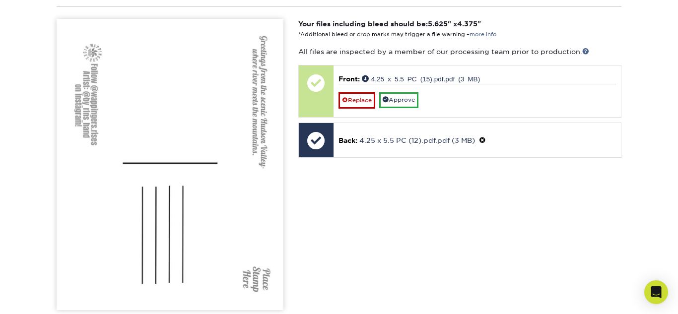
scroll to position [2981, 0]
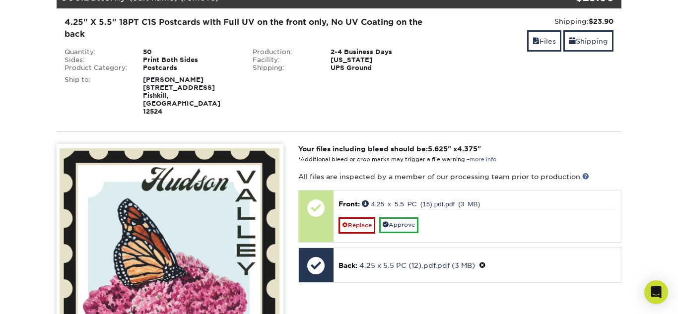
scroll to position [2853, 0]
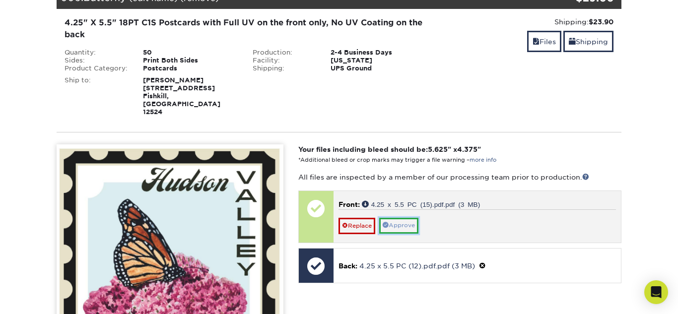
click at [406, 218] on link "Approve" at bounding box center [398, 225] width 39 height 15
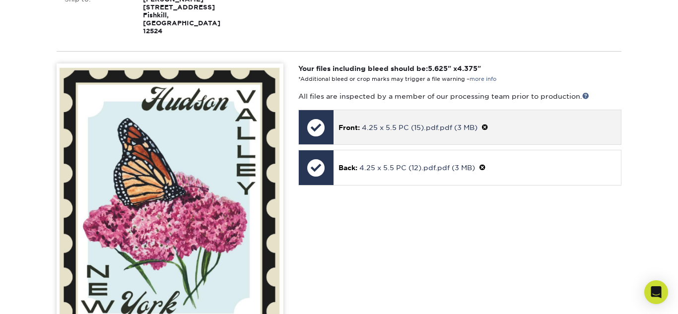
scroll to position [2936, 0]
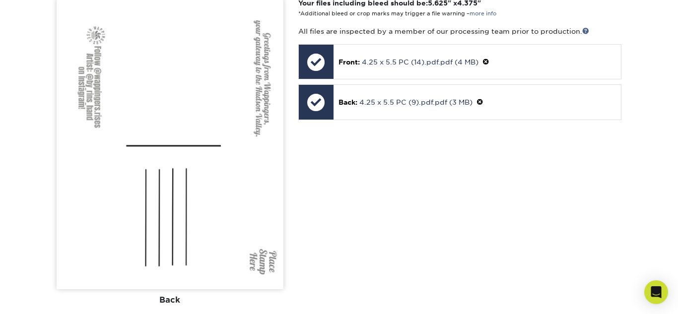
scroll to position [2439, 0]
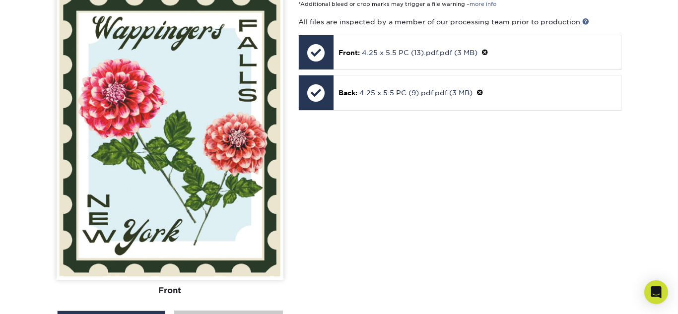
scroll to position [1889, 0]
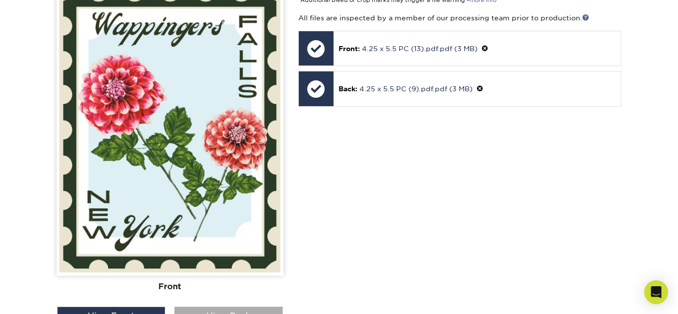
click at [260, 307] on div "View Back" at bounding box center [228, 316] width 108 height 19
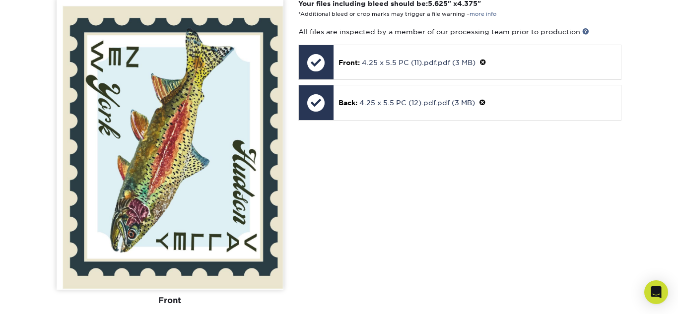
scroll to position [1323, 0]
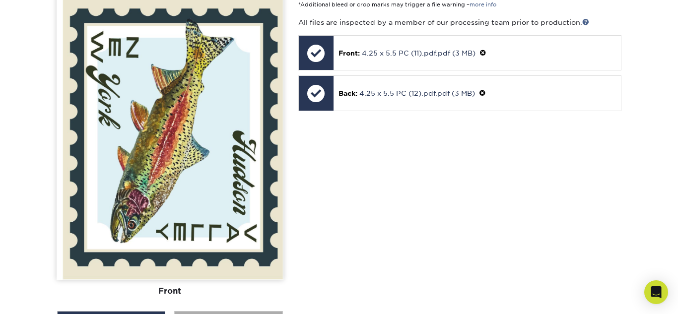
click at [206, 311] on div "View Back" at bounding box center [228, 320] width 108 height 19
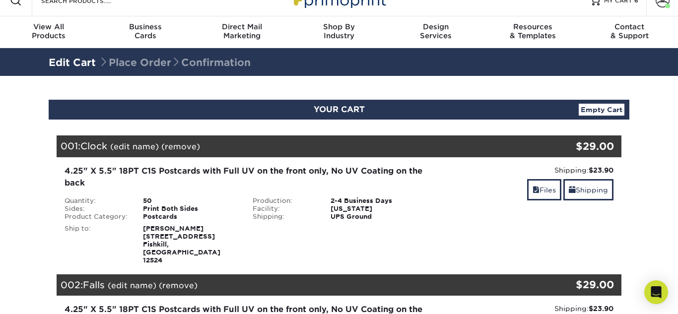
scroll to position [0, 0]
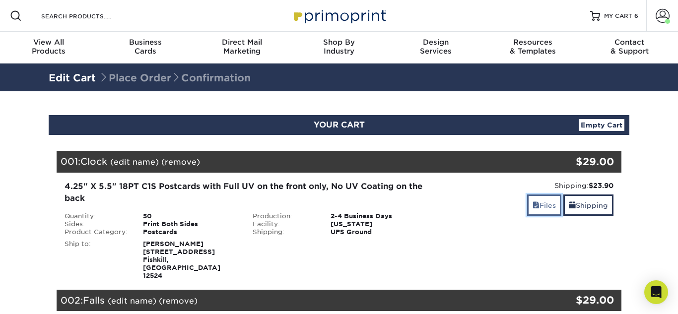
click at [536, 209] on link "Files" at bounding box center [544, 204] width 34 height 21
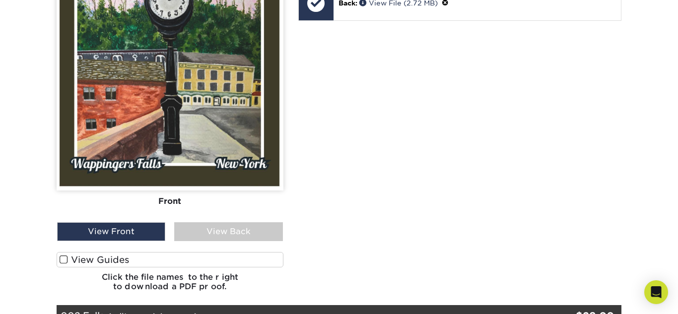
scroll to position [410, 0]
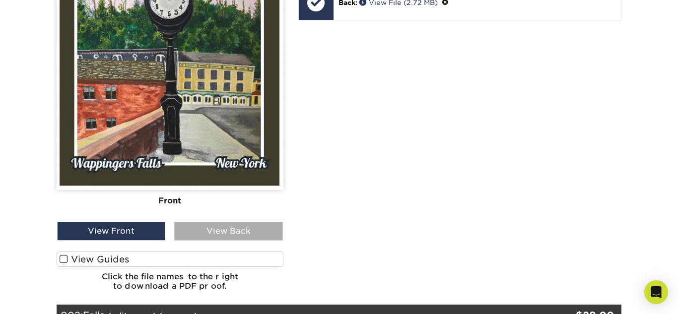
click at [189, 222] on div "View Back" at bounding box center [228, 231] width 108 height 19
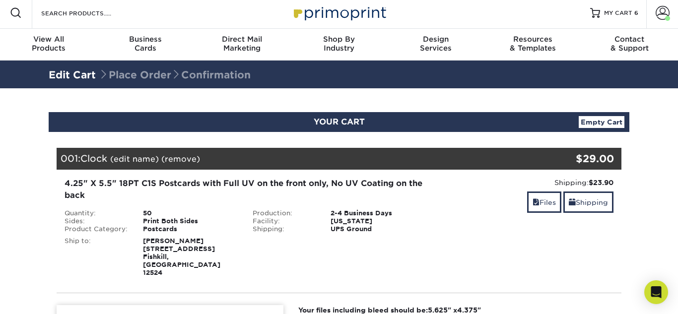
scroll to position [0, 0]
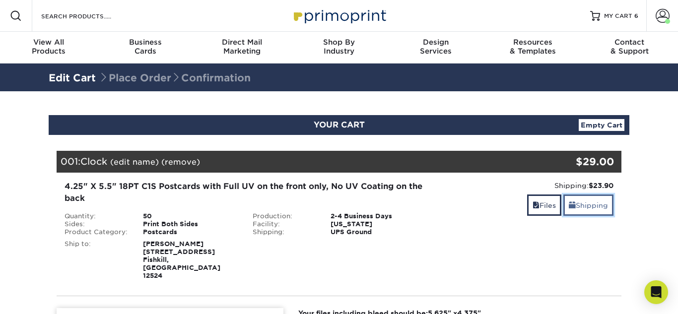
click at [601, 214] on link "Shipping" at bounding box center [588, 204] width 50 height 21
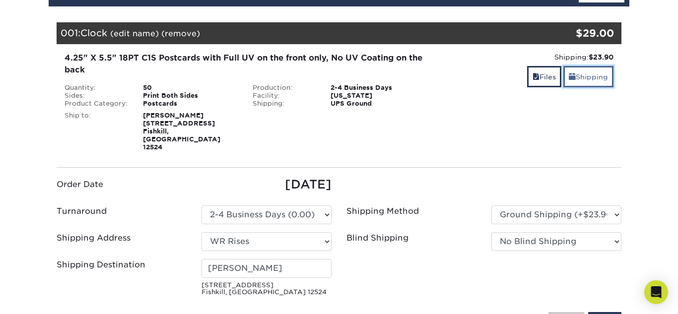
scroll to position [129, 0]
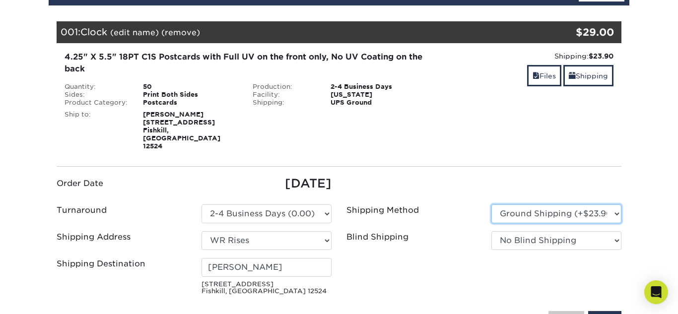
click at [603, 204] on select "Please Select Ground Shipping (+$23.90) 3 Day Shipping Service (+$30.15) 2 Day …" at bounding box center [556, 213] width 130 height 19
select select "13"
click at [491, 204] on select "Please Select Ground Shipping (+$23.90) 3 Day Shipping Service (+$30.15) 2 Day …" at bounding box center [556, 213] width 130 height 19
click at [606, 204] on select "Please Select Ground Shipping (+$23.90) 3 Day Shipping Service (+$30.15) 2 Day …" at bounding box center [556, 213] width 130 height 19
click at [491, 204] on select "Please Select Ground Shipping (+$23.90) 3 Day Shipping Service (+$30.15) 2 Day …" at bounding box center [556, 213] width 130 height 19
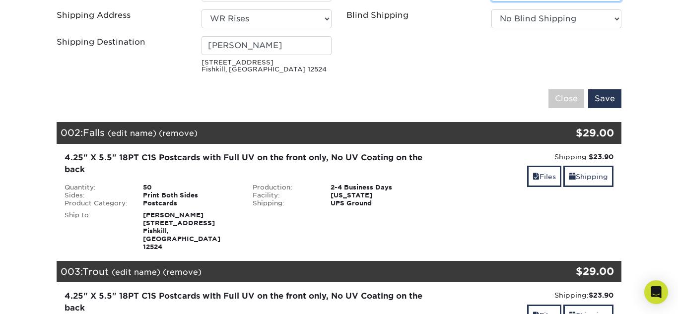
scroll to position [363, 0]
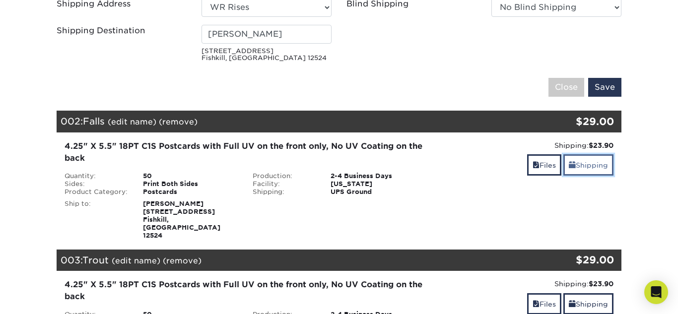
click at [603, 154] on link "Shipping" at bounding box center [588, 164] width 50 height 21
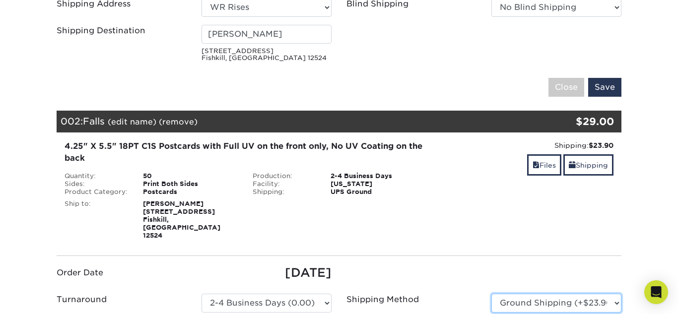
click at [605, 294] on select "Please Select Ground Shipping (+$23.90) 3 Day Shipping Service (+$30.15) 2 Day …" at bounding box center [556, 303] width 130 height 19
select select "13"
click at [491, 294] on select "Please Select Ground Shipping (+$23.90) 3 Day Shipping Service (+$30.15) 2 Day …" at bounding box center [556, 303] width 130 height 19
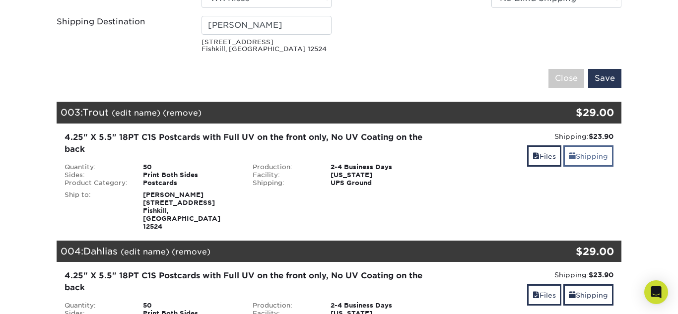
scroll to position [705, 0]
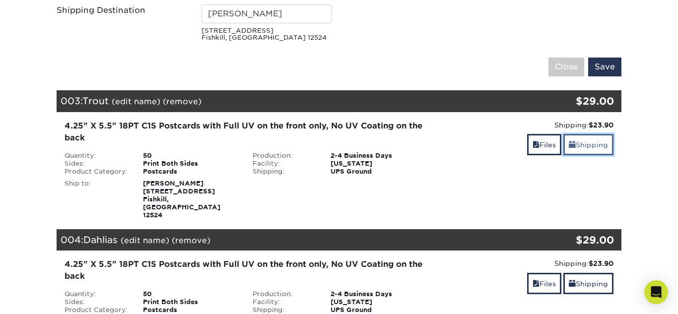
click at [585, 134] on link "Shipping" at bounding box center [588, 144] width 50 height 21
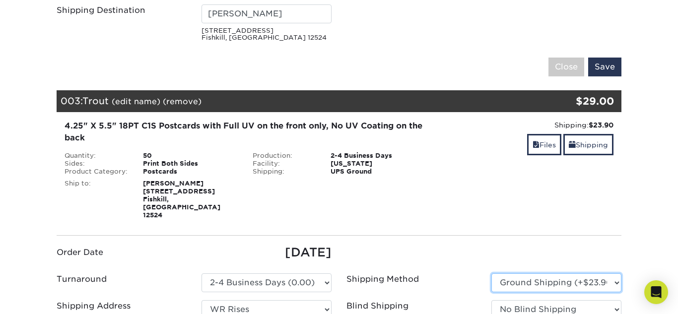
click at [579, 273] on select "Please Select Ground Shipping (+$23.90) 3 Day Shipping Service (+$30.15) 2 Day …" at bounding box center [556, 282] width 130 height 19
select select "13"
click at [491, 273] on select "Please Select Ground Shipping (+$23.90) 3 Day Shipping Service (+$30.15) 2 Day …" at bounding box center [556, 282] width 130 height 19
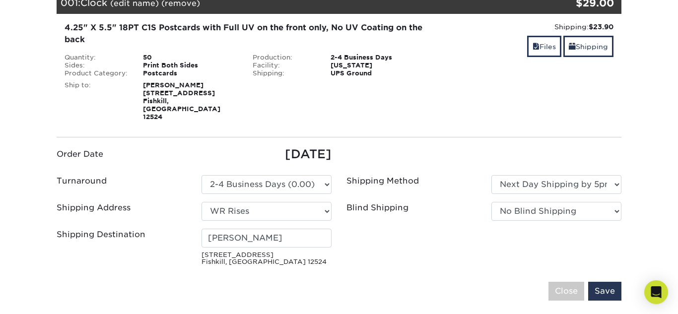
scroll to position [157, 0]
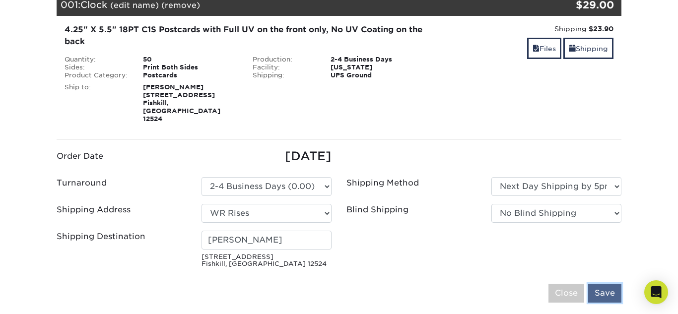
click at [615, 284] on input "Save" at bounding box center [604, 293] width 33 height 19
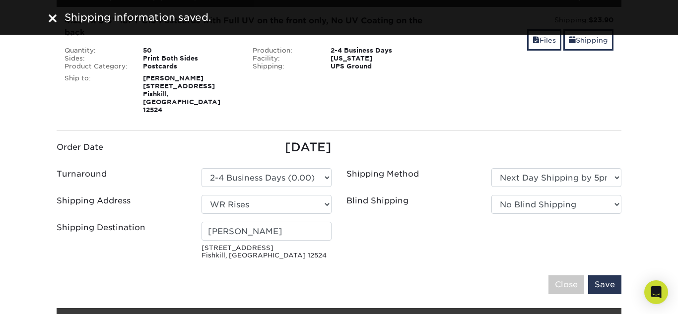
scroll to position [346, 0]
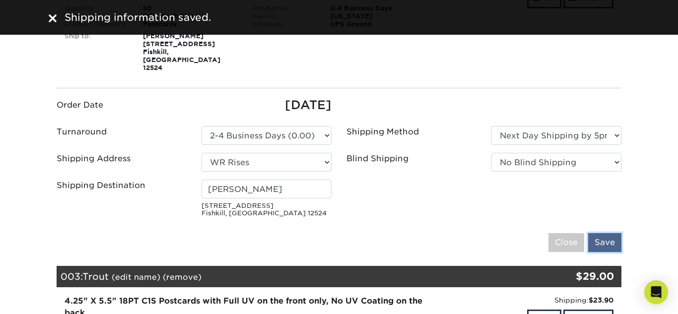
click at [600, 233] on input "Save" at bounding box center [604, 242] width 33 height 19
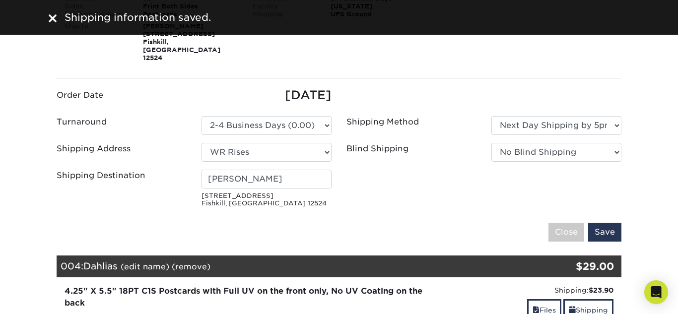
scroll to position [495, 0]
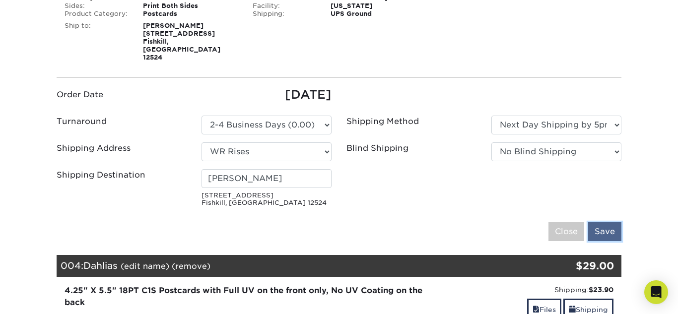
click at [599, 222] on input "Save" at bounding box center [604, 231] width 33 height 19
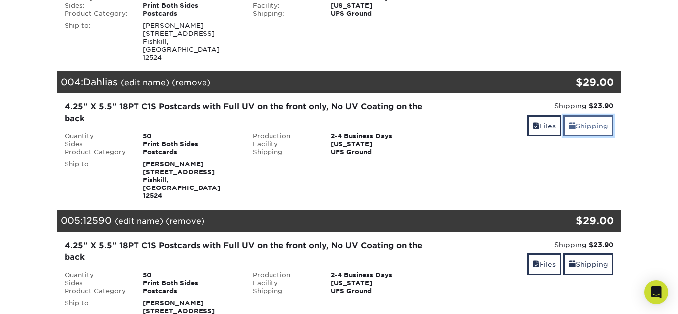
click at [591, 115] on link "Shipping" at bounding box center [588, 125] width 50 height 21
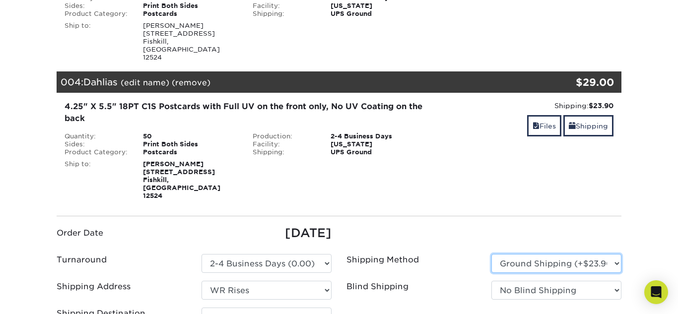
click at [579, 254] on select "Please Select Ground Shipping (+$23.90) 3 Day Shipping Service (+$30.15) 2 Day …" at bounding box center [556, 263] width 130 height 19
select select "13"
click at [491, 254] on select "Please Select Ground Shipping (+$23.90) 3 Day Shipping Service (+$30.15) 2 Day …" at bounding box center [556, 263] width 130 height 19
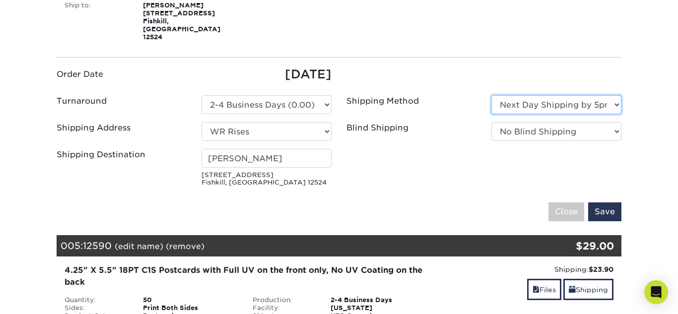
scroll to position [662, 0]
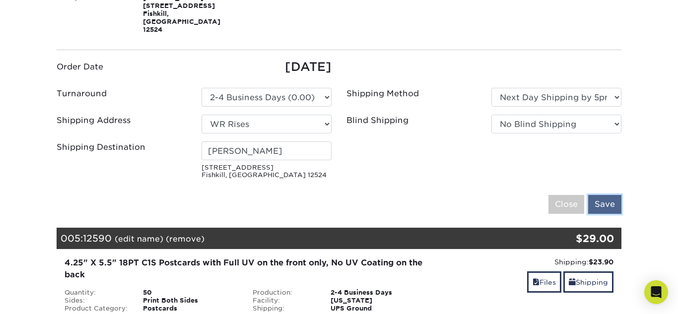
click at [602, 195] on input "Save" at bounding box center [604, 204] width 33 height 19
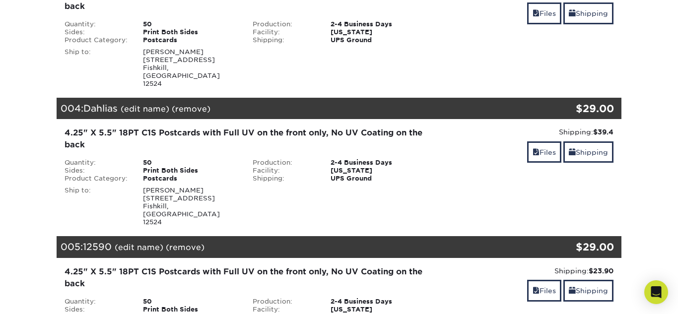
scroll to position [471, 0]
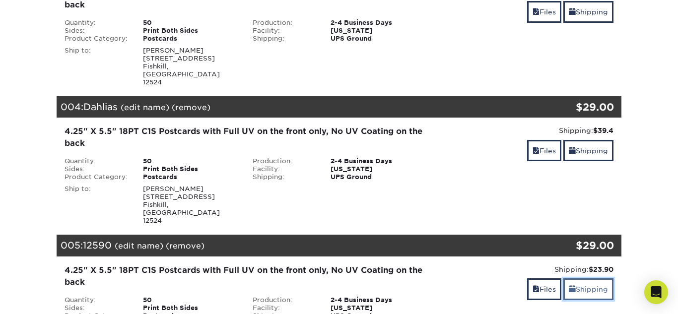
click at [588, 278] on link "Shipping" at bounding box center [588, 288] width 50 height 21
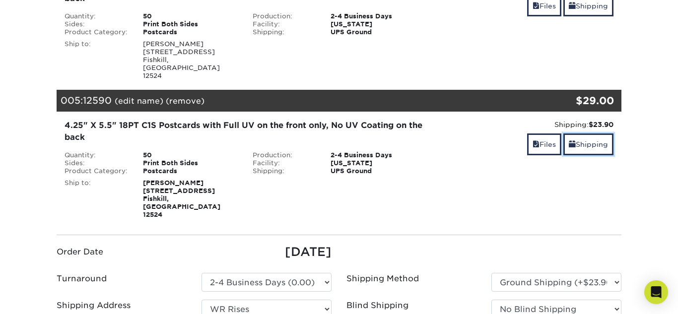
scroll to position [619, 0]
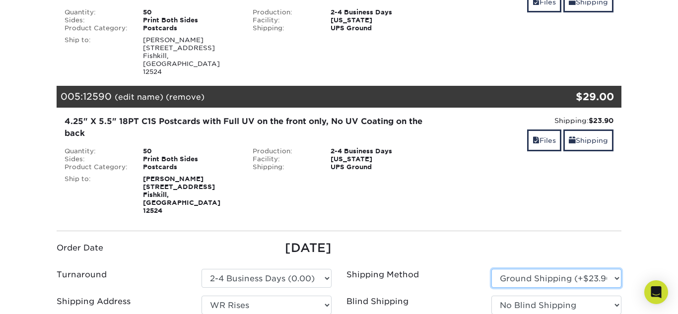
click at [589, 269] on select "Please Select Ground Shipping (+$23.90) 3 Day Shipping Service (+$30.15) 2 Day …" at bounding box center [556, 278] width 130 height 19
select select "13"
click at [491, 269] on select "Please Select Ground Shipping (+$23.90) 3 Day Shipping Service (+$30.15) 2 Day …" at bounding box center [556, 278] width 130 height 19
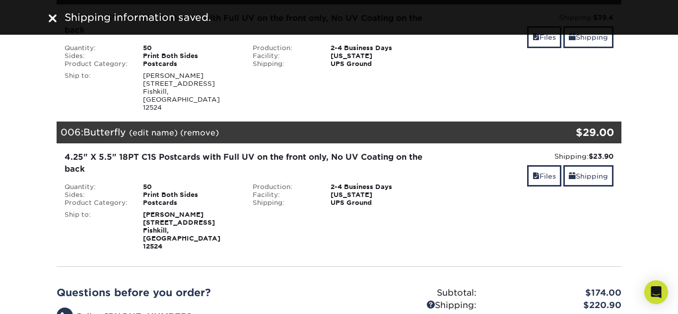
scroll to position [786, 0]
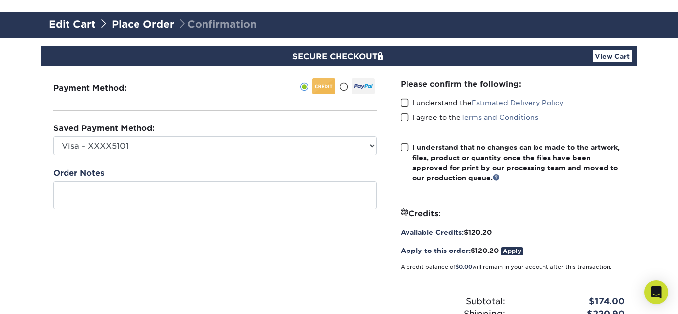
scroll to position [119, 0]
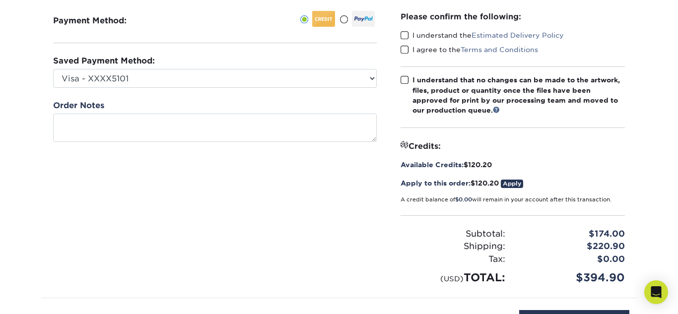
click at [522, 185] on link "Apply" at bounding box center [511, 184] width 22 height 8
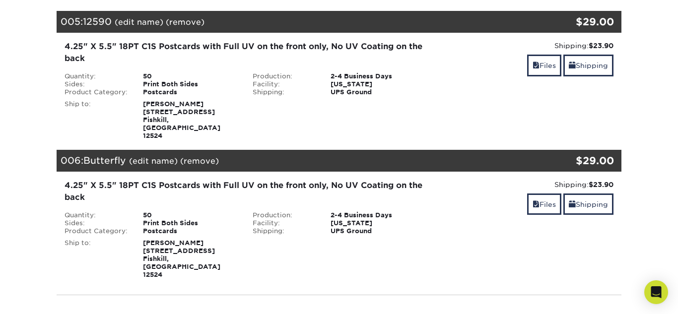
scroll to position [702, 0]
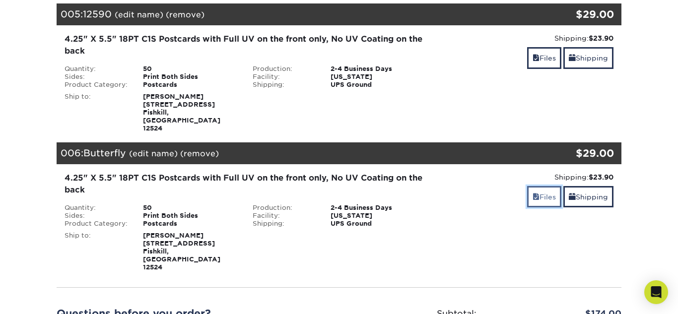
click at [527, 186] on link "Files" at bounding box center [544, 196] width 34 height 21
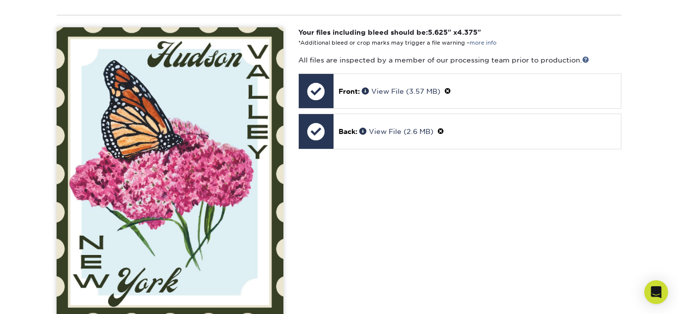
scroll to position [982, 0]
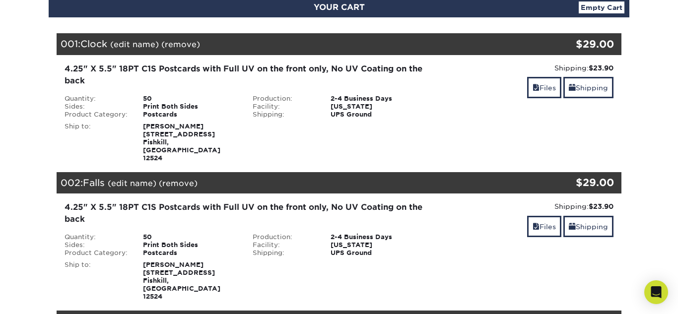
scroll to position [115, 0]
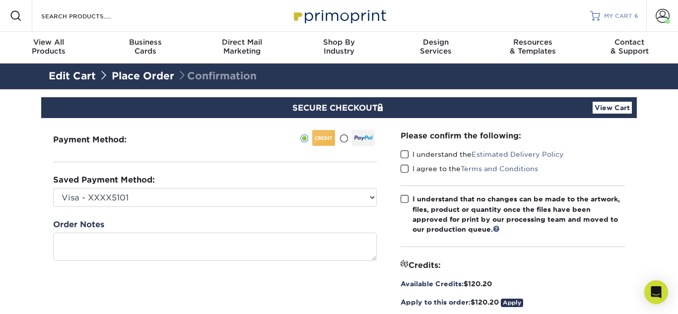
click at [614, 13] on span "MY CART" at bounding box center [618, 16] width 28 height 8
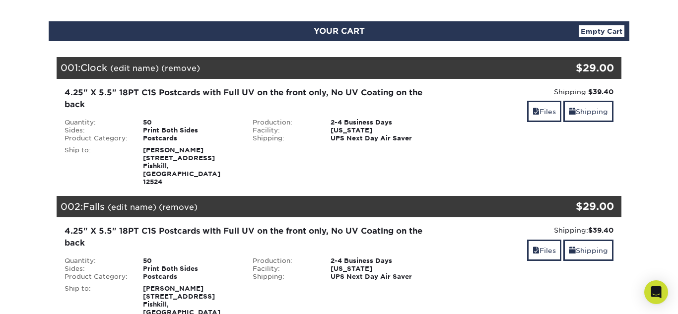
scroll to position [106, 0]
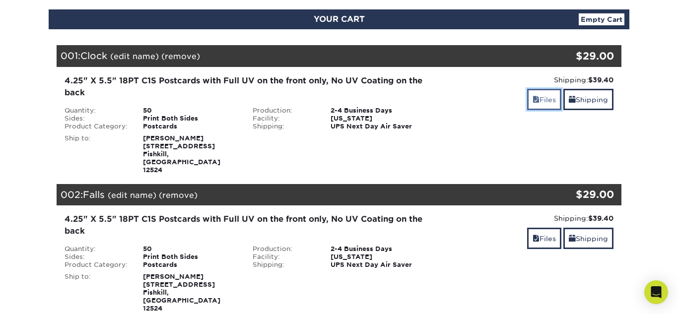
click at [534, 97] on span at bounding box center [535, 100] width 7 height 8
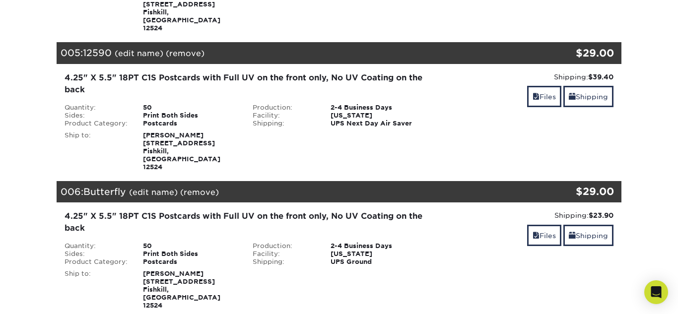
scroll to position [1083, 0]
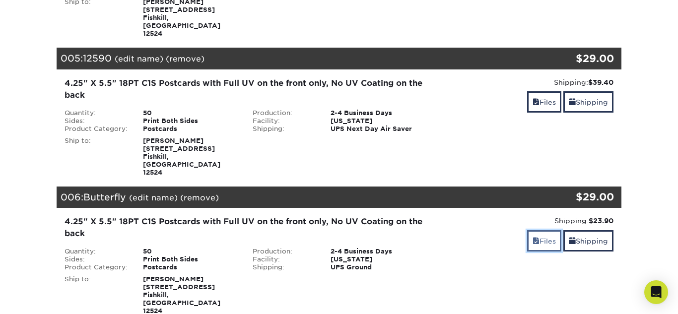
click at [528, 230] on link "Files" at bounding box center [544, 240] width 34 height 21
click at [532, 98] on span at bounding box center [535, 102] width 7 height 8
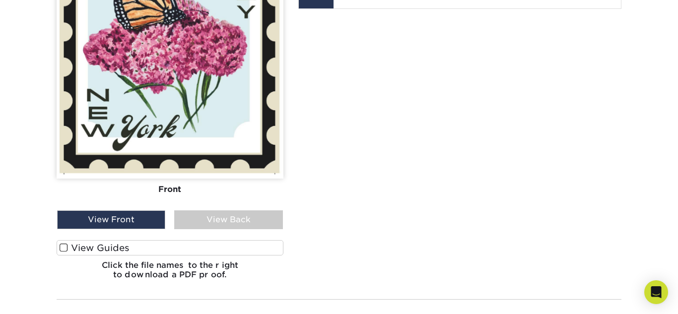
scroll to position [1941, 0]
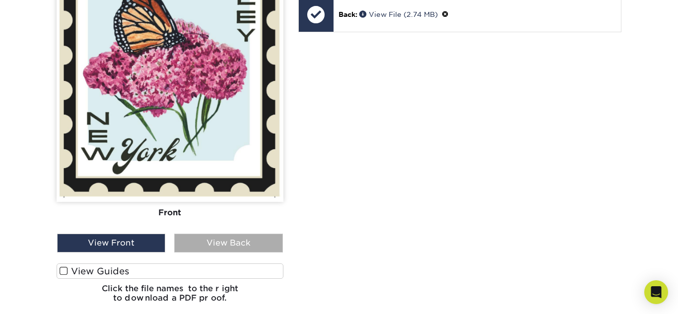
click at [250, 234] on div "View Back" at bounding box center [228, 243] width 108 height 19
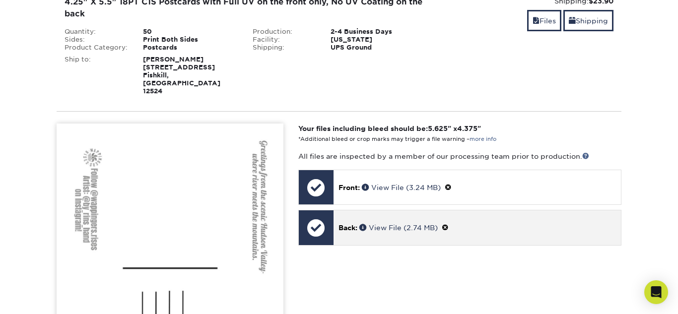
scroll to position [1730, 0]
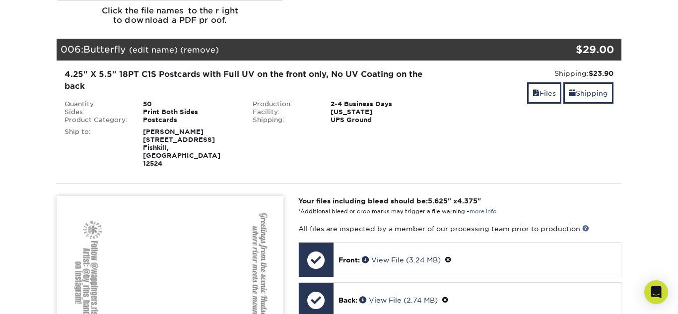
scroll to position [1679, 0]
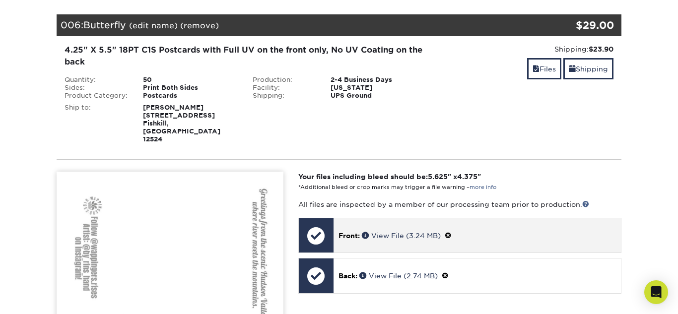
click at [451, 232] on span at bounding box center [447, 236] width 7 height 8
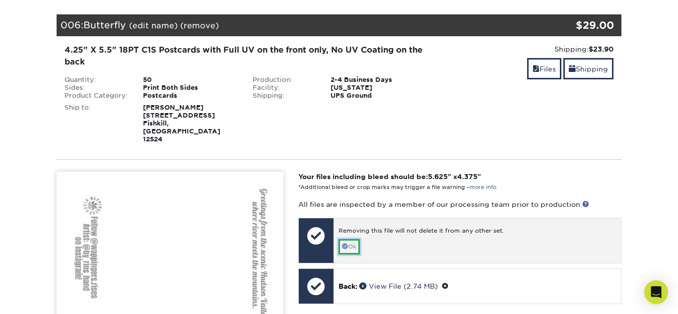
click at [352, 239] on link "Ok" at bounding box center [348, 246] width 21 height 15
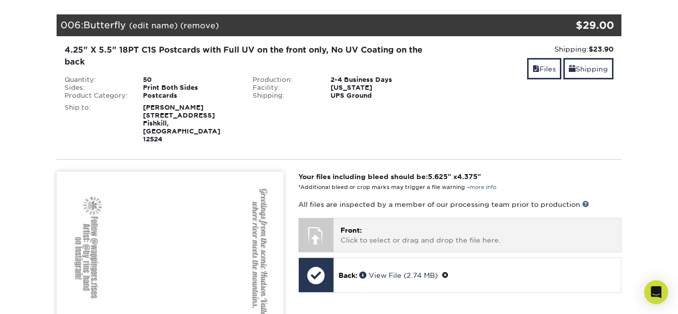
click at [381, 225] on p "Front: Click to select or drag and drop the file here." at bounding box center [476, 235] width 273 height 20
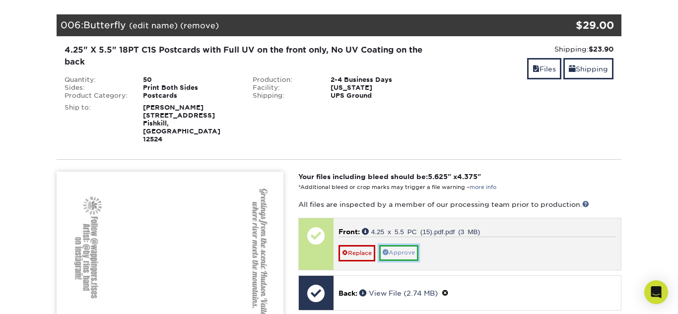
click at [395, 245] on link "Approve" at bounding box center [398, 252] width 39 height 15
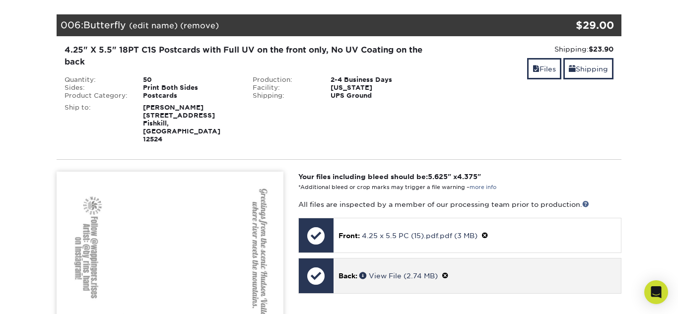
click at [448, 272] on span at bounding box center [444, 276] width 7 height 8
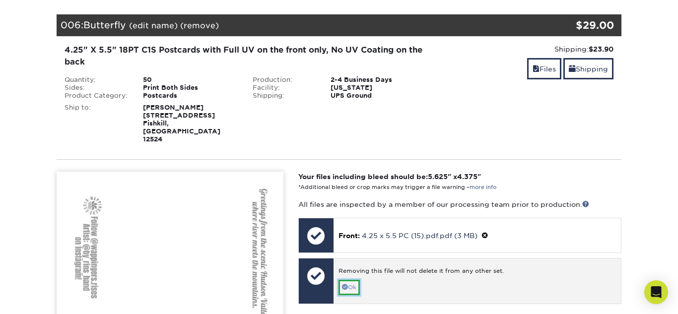
click at [348, 280] on link "Ok" at bounding box center [348, 287] width 21 height 15
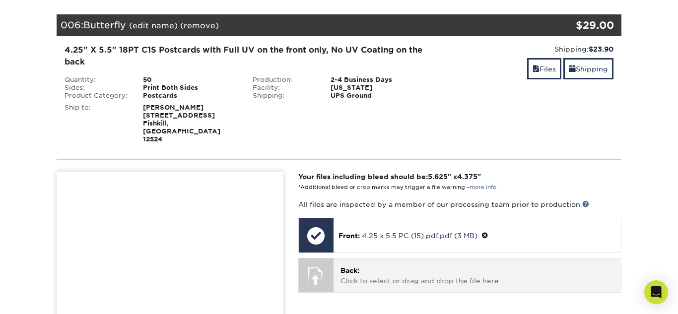
click at [406, 265] on p "Back: Click to select or drag and drop the file here." at bounding box center [476, 275] width 273 height 20
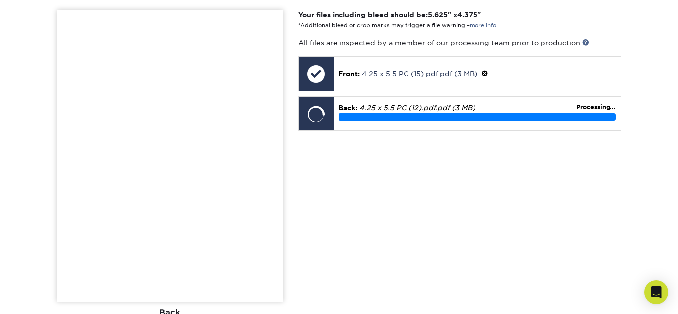
scroll to position [1844, 0]
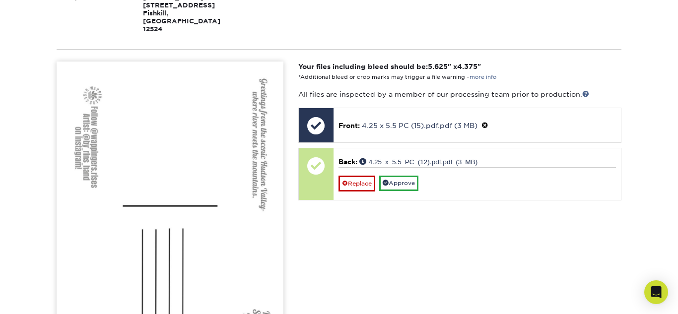
scroll to position [1788, 0]
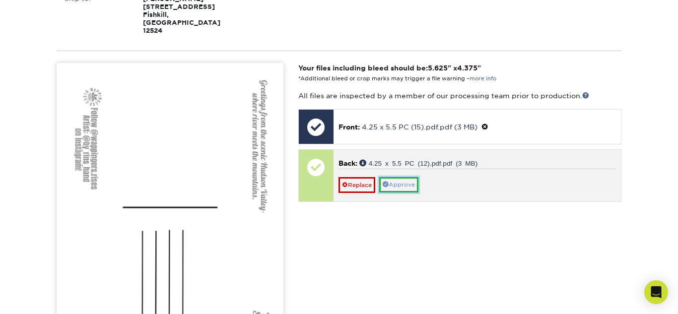
click at [408, 177] on link "Approve" at bounding box center [398, 184] width 39 height 15
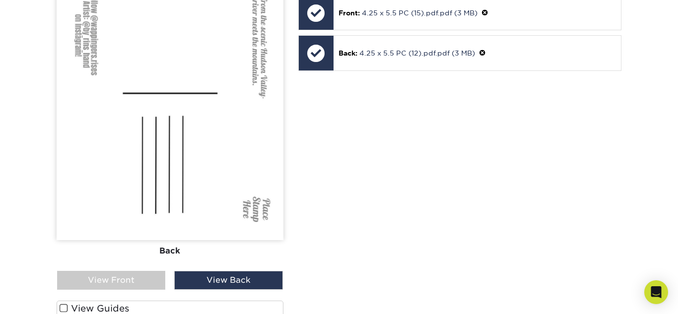
scroll to position [1904, 0]
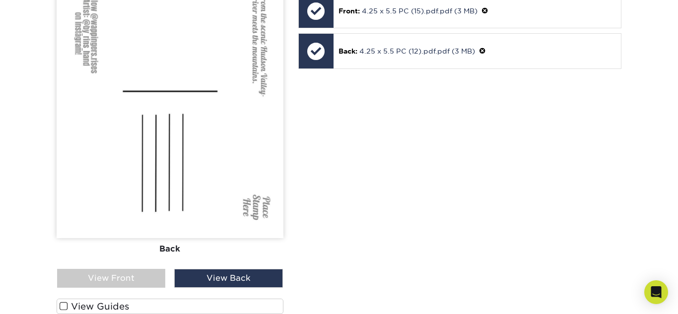
click at [454, 188] on div "Your files including bleed should be: 5.625 " x 4.375 " *Additional bleed or cr…" at bounding box center [460, 146] width 338 height 399
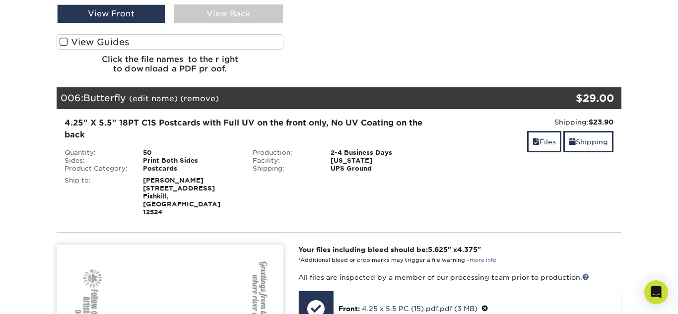
scroll to position [1602, 0]
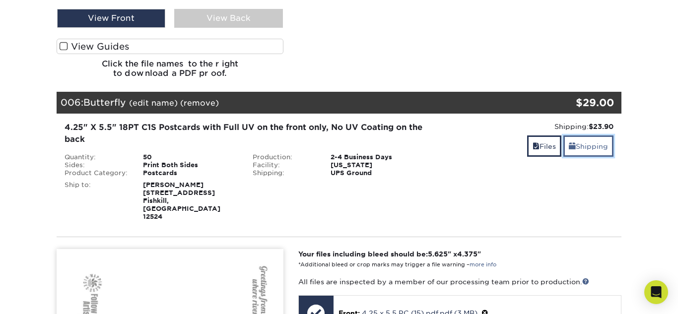
click at [603, 135] on link "Shipping" at bounding box center [588, 145] width 50 height 21
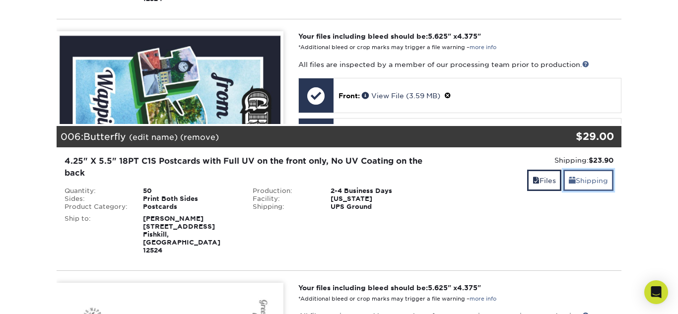
scroll to position [882, 0]
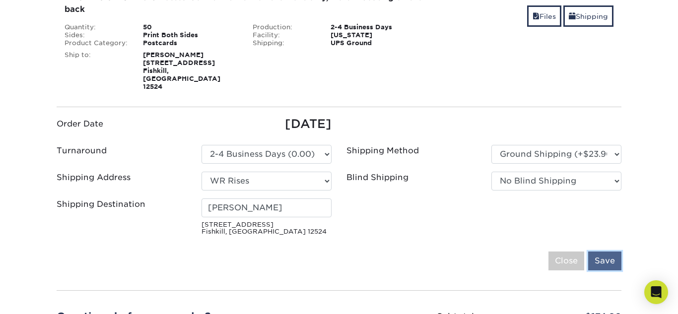
click at [614, 251] on input "Save" at bounding box center [604, 260] width 33 height 19
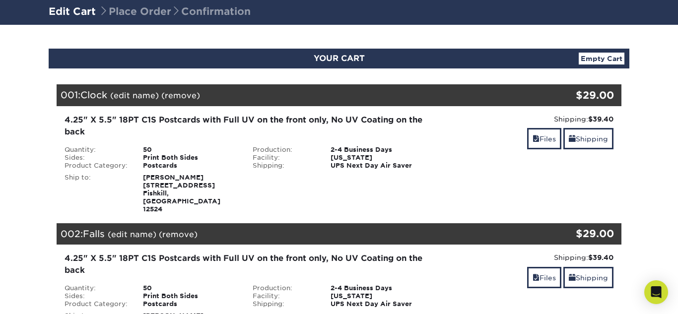
scroll to position [0, 0]
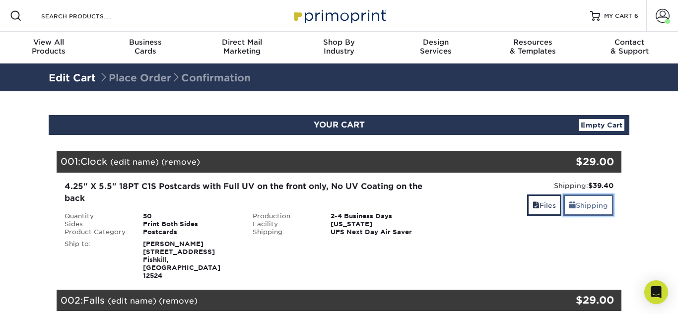
click at [598, 200] on link "Shipping" at bounding box center [588, 204] width 50 height 21
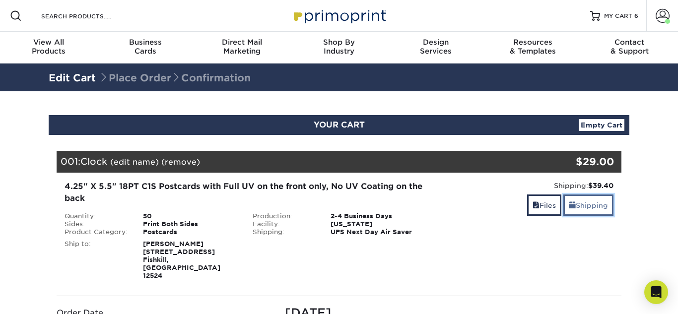
click at [599, 212] on link "Shipping" at bounding box center [588, 204] width 50 height 21
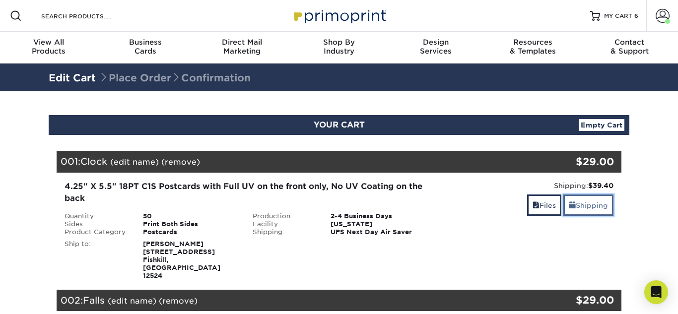
click at [599, 212] on link "Shipping" at bounding box center [588, 204] width 50 height 21
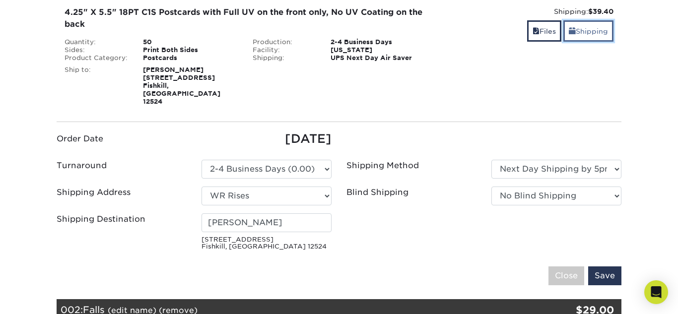
scroll to position [177, 0]
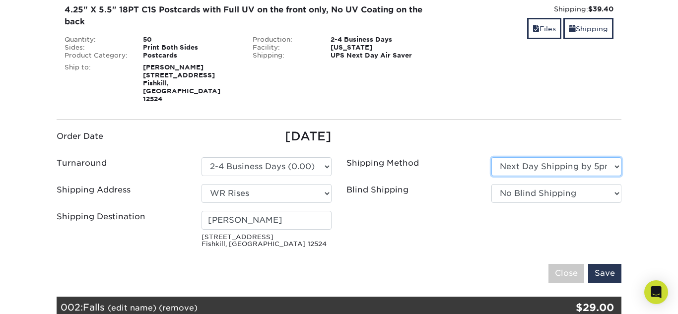
click at [553, 157] on select "Please Select Ground Shipping (+$23.90) 3 Day Shipping Service (+$30.15) 2 Day …" at bounding box center [556, 166] width 130 height 19
select select "03"
click at [491, 157] on select "Please Select Ground Shipping (+$23.90) 3 Day Shipping Service (+$30.15) 2 Day …" at bounding box center [556, 166] width 130 height 19
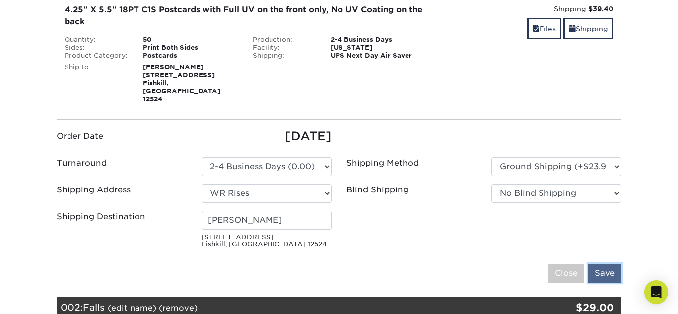
click at [603, 264] on input "Save" at bounding box center [604, 273] width 33 height 19
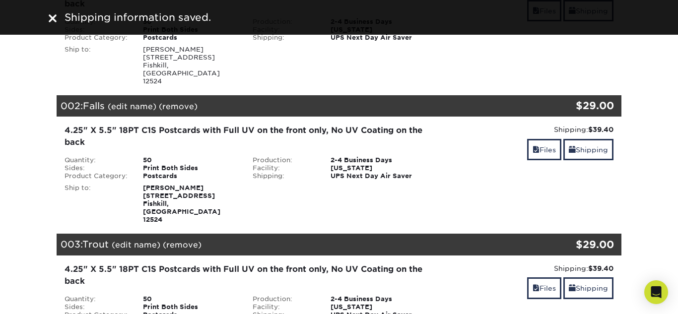
scroll to position [193, 0]
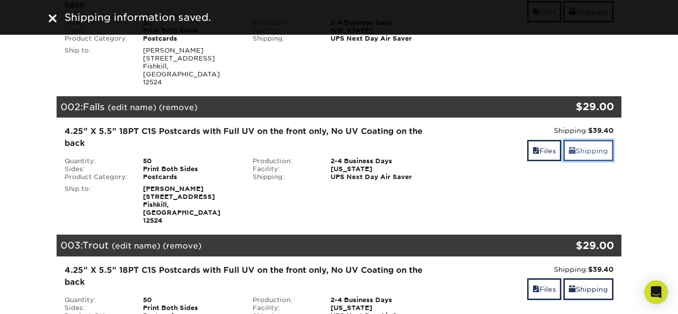
click at [595, 140] on link "Shipping" at bounding box center [588, 150] width 50 height 21
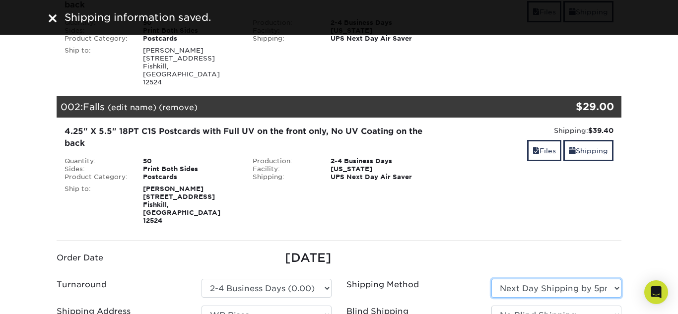
click at [567, 279] on select "Please Select Ground Shipping (+$23.90) 3 Day Shipping Service (+$30.15) 2 Day …" at bounding box center [556, 288] width 130 height 19
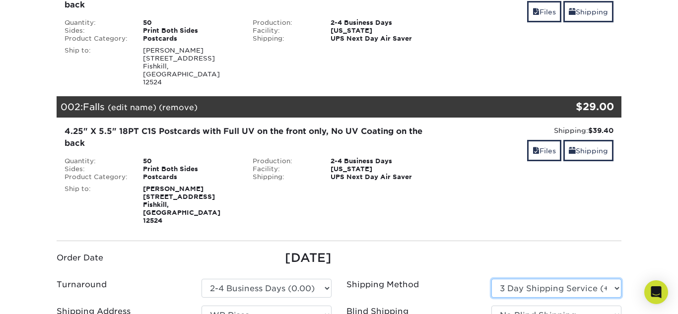
click at [491, 279] on select "Please Select Ground Shipping (+$23.90) 3 Day Shipping Service (+$30.15) 2 Day …" at bounding box center [556, 288] width 130 height 19
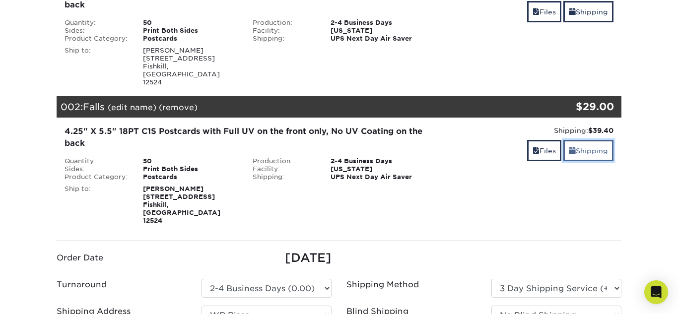
click at [578, 140] on link "Shipping" at bounding box center [588, 150] width 50 height 21
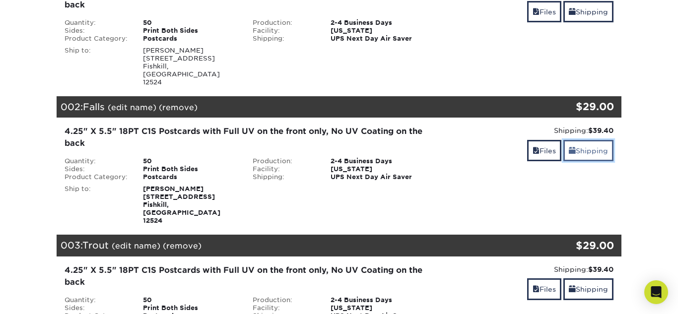
click at [601, 140] on link "Shipping" at bounding box center [588, 150] width 50 height 21
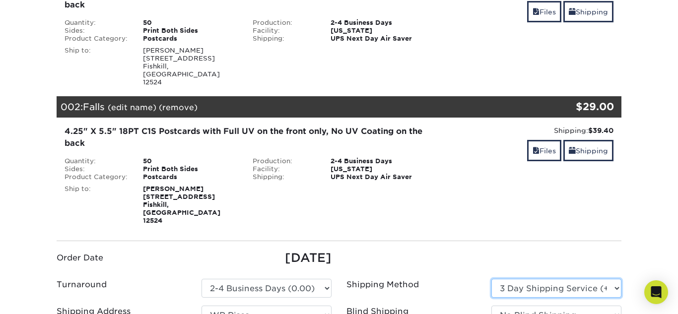
click at [553, 279] on select "Please Select Ground Shipping (+$23.90) 3 Day Shipping Service (+$30.15) 2 Day …" at bounding box center [556, 288] width 130 height 19
select select "03"
click at [491, 279] on select "Please Select Ground Shipping (+$23.90) 3 Day Shipping Service (+$30.15) 2 Day …" at bounding box center [556, 288] width 130 height 19
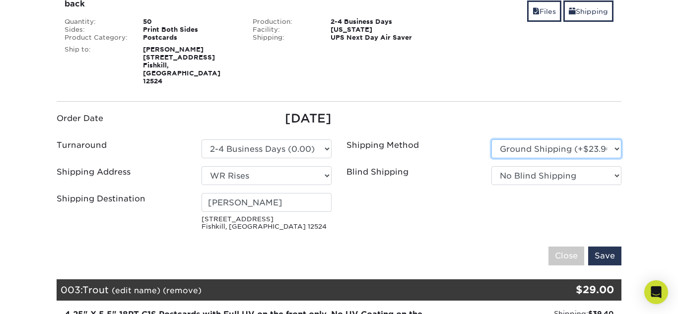
scroll to position [334, 0]
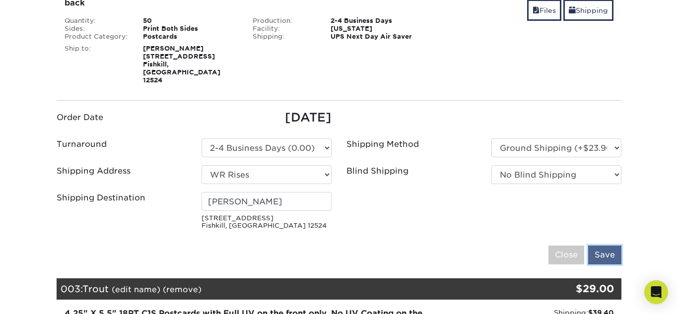
click at [605, 246] on input "Save" at bounding box center [604, 255] width 33 height 19
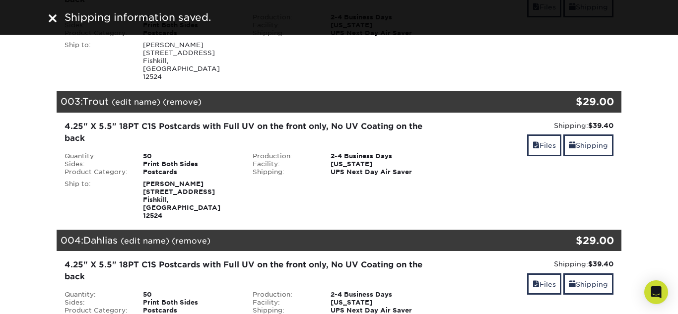
scroll to position [336, 0]
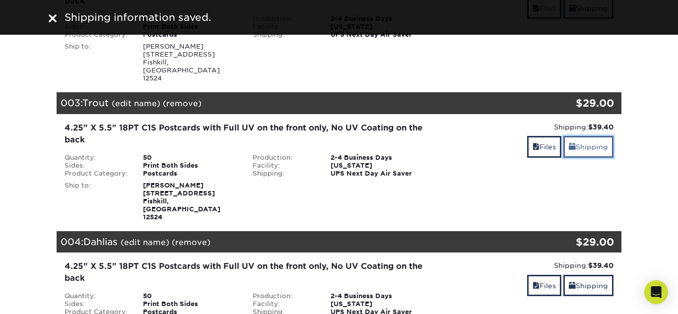
click at [596, 136] on link "Shipping" at bounding box center [588, 146] width 50 height 21
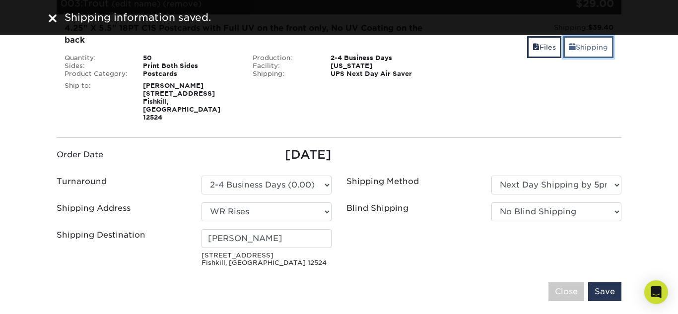
scroll to position [458, 0]
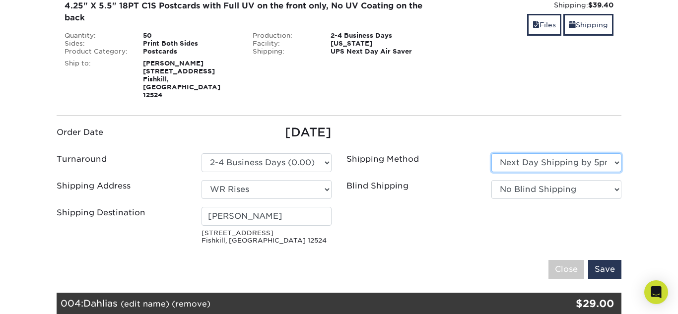
click at [577, 153] on select "Please Select Ground Shipping (+$23.90) 3 Day Shipping Service (+$30.15) 2 Day …" at bounding box center [556, 162] width 130 height 19
select select "03"
click at [491, 153] on select "Please Select Ground Shipping (+$23.90) 3 Day Shipping Service (+$30.15) 2 Day …" at bounding box center [556, 162] width 130 height 19
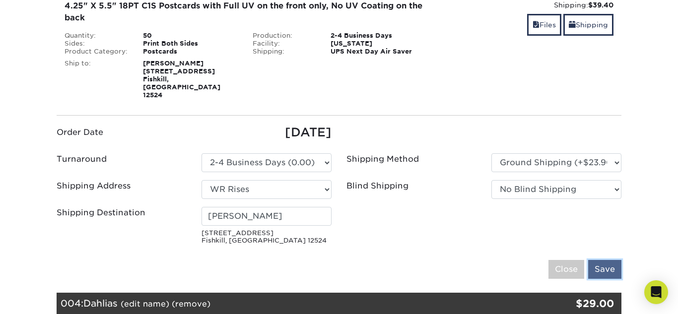
click at [603, 260] on input "Save" at bounding box center [604, 269] width 33 height 19
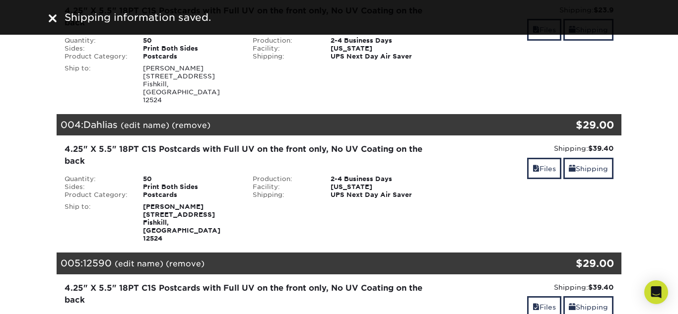
scroll to position [453, 0]
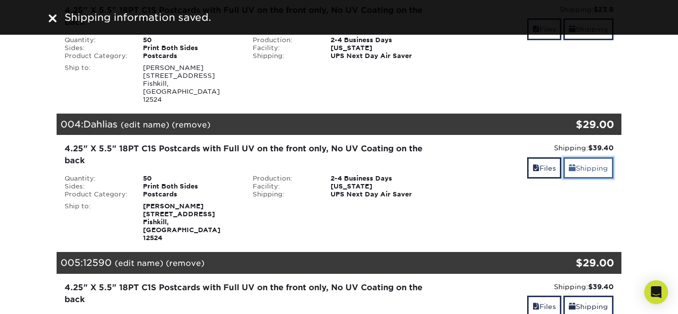
click at [594, 157] on link "Shipping" at bounding box center [588, 167] width 50 height 21
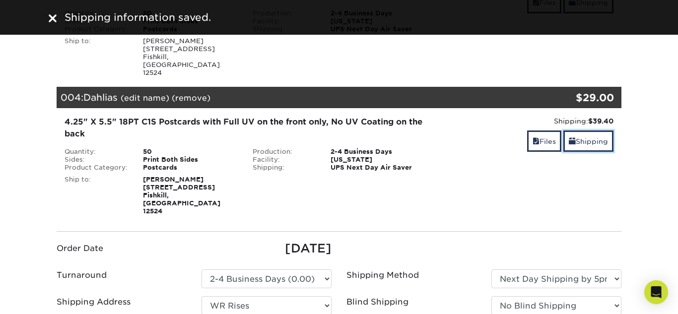
scroll to position [510, 0]
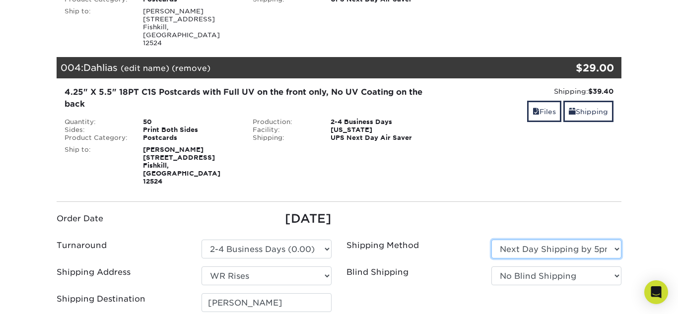
click at [589, 240] on select "Please Select Ground Shipping (+$23.90) 3 Day Shipping Service (+$30.15) 2 Day …" at bounding box center [556, 249] width 130 height 19
select select "03"
click at [491, 240] on select "Please Select Ground Shipping (+$23.90) 3 Day Shipping Service (+$30.15) 2 Day …" at bounding box center [556, 249] width 130 height 19
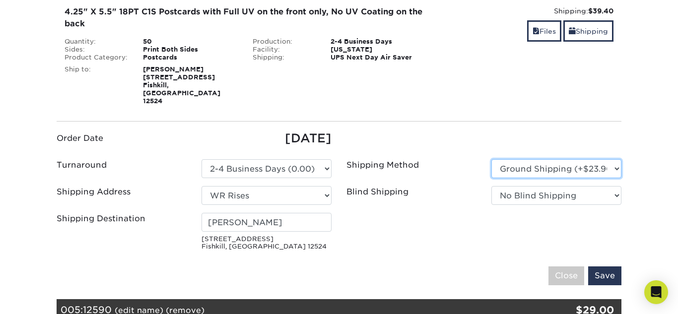
scroll to position [596, 0]
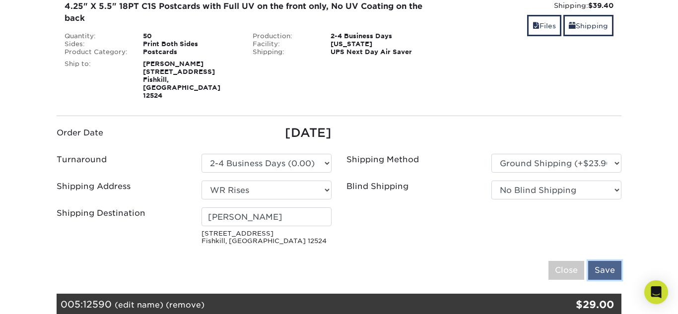
click at [604, 261] on input "Save" at bounding box center [604, 270] width 33 height 19
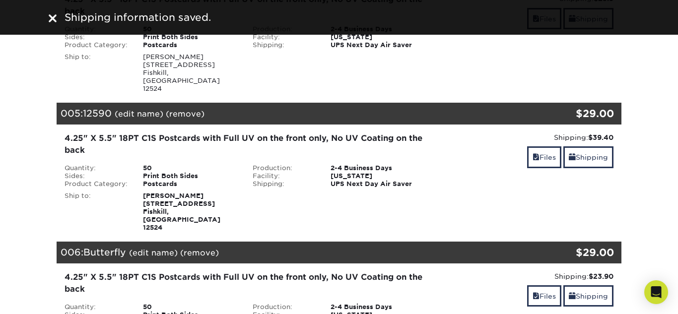
scroll to position [597, 0]
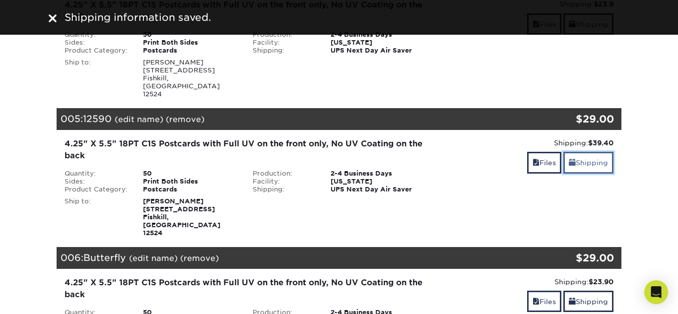
click at [580, 152] on link "Shipping" at bounding box center [588, 162] width 50 height 21
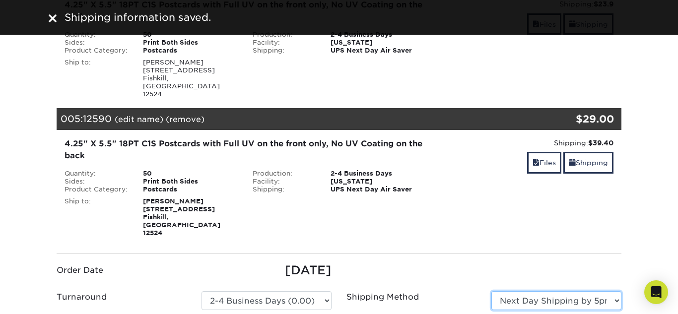
click at [572, 291] on select "Please Select Ground Shipping (+$23.90) 3 Day Shipping Service (+$30.15) 2 Day …" at bounding box center [556, 300] width 130 height 19
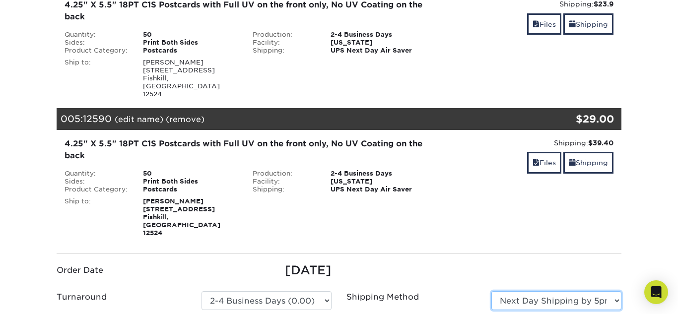
select select "03"
click at [491, 291] on select "Please Select Ground Shipping (+$23.90) 3 Day Shipping Service (+$30.15) 2 Day …" at bounding box center [556, 300] width 130 height 19
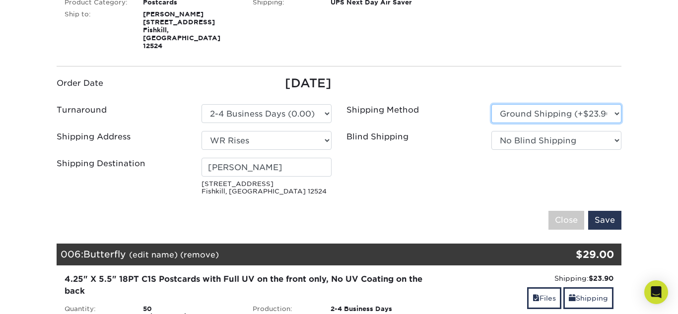
scroll to position [795, 0]
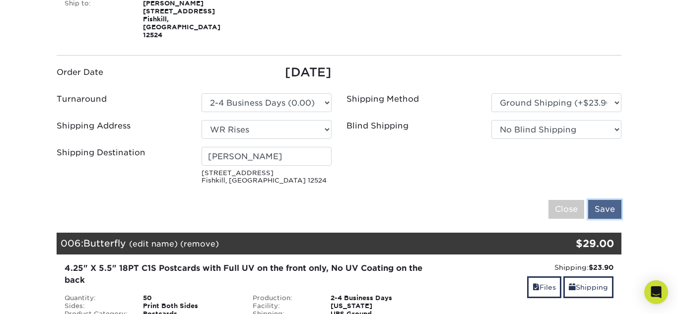
click at [605, 200] on input "Save" at bounding box center [604, 209] width 33 height 19
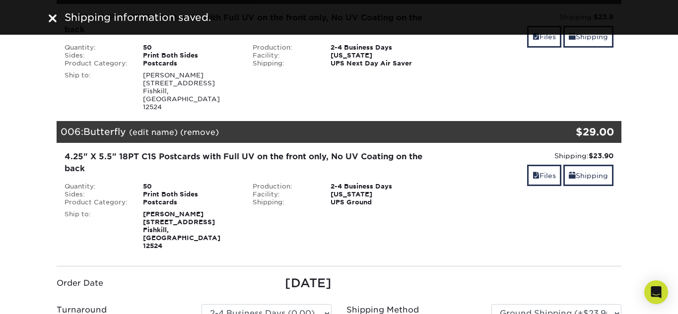
scroll to position [730, 0]
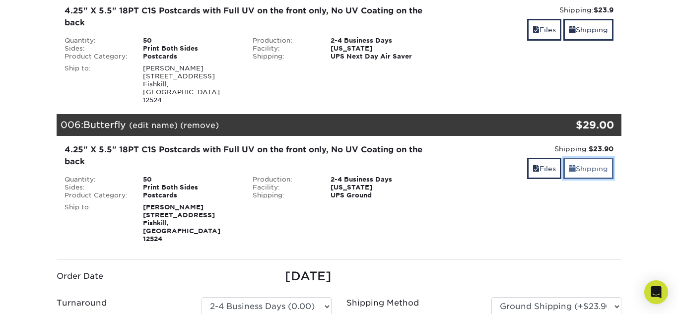
click at [587, 158] on link "Shipping" at bounding box center [588, 168] width 50 height 21
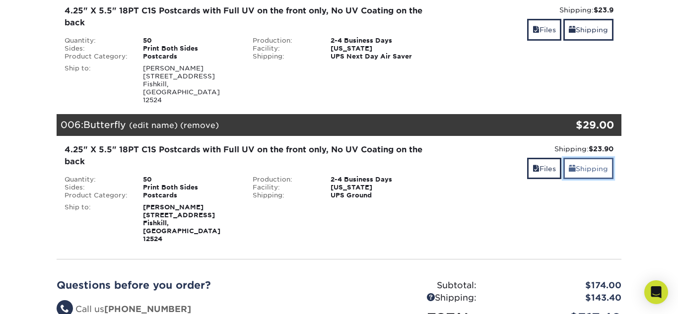
click at [587, 158] on link "Shipping" at bounding box center [588, 168] width 50 height 21
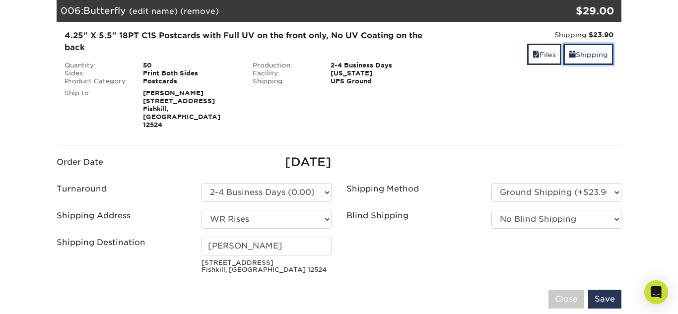
scroll to position [853, 0]
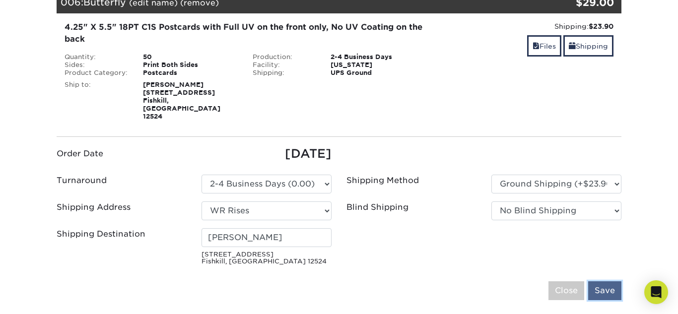
click at [606, 281] on input "Save" at bounding box center [604, 290] width 33 height 19
click at [528, 184] on fieldset "Order Date 08/21/2025 Turnaround Please Select 2-4 Business Days (0.00)" at bounding box center [339, 228] width 564 height 167
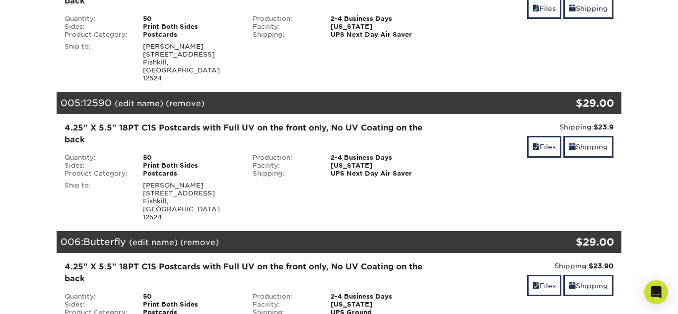
scroll to position [611, 0]
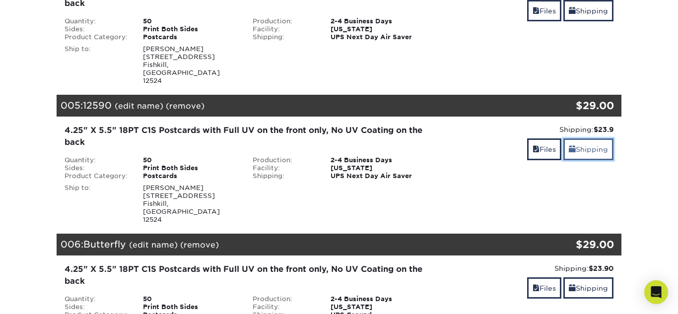
click at [598, 138] on link "Shipping" at bounding box center [588, 148] width 50 height 21
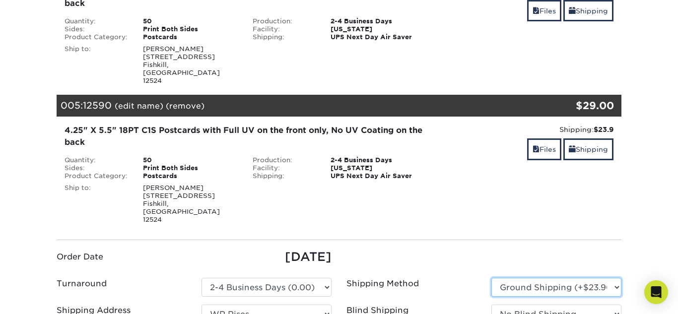
click at [585, 278] on select "Please Select Ground Shipping (+$23.90) 3 Day Shipping Service (+$30.15) 2 Day …" at bounding box center [556, 287] width 130 height 19
click at [491, 278] on select "Please Select Ground Shipping (+$23.90) 3 Day Shipping Service (+$30.15) 2 Day …" at bounding box center [556, 287] width 130 height 19
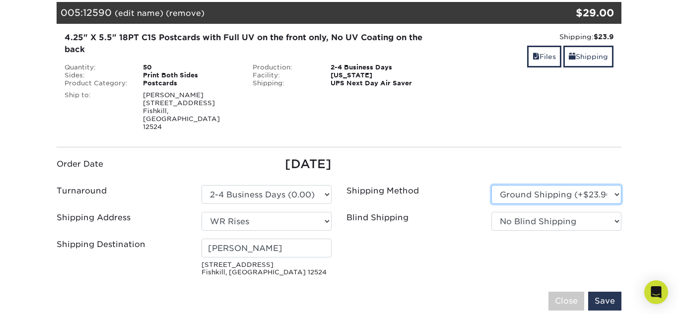
scroll to position [720, 0]
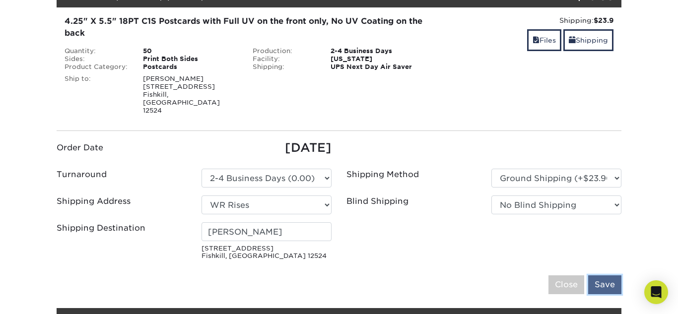
click at [612, 275] on input "Save" at bounding box center [604, 284] width 33 height 19
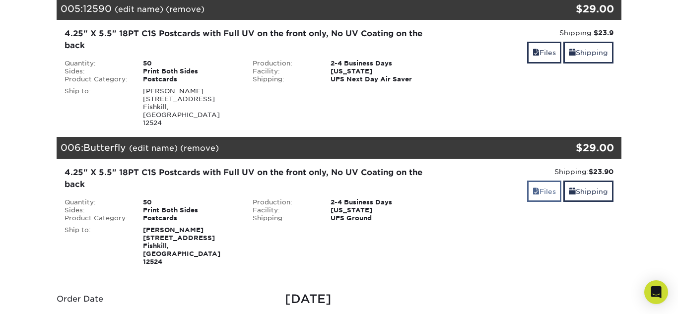
scroll to position [711, 0]
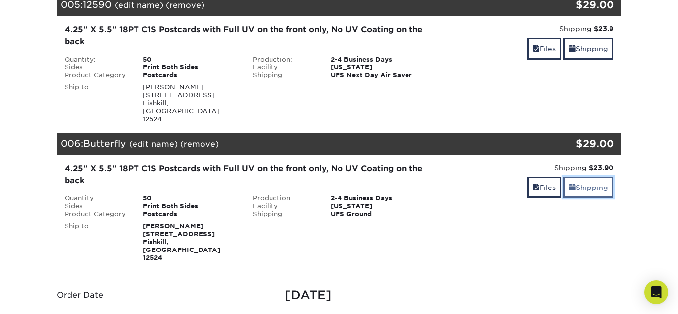
click at [593, 177] on link "Shipping" at bounding box center [588, 187] width 50 height 21
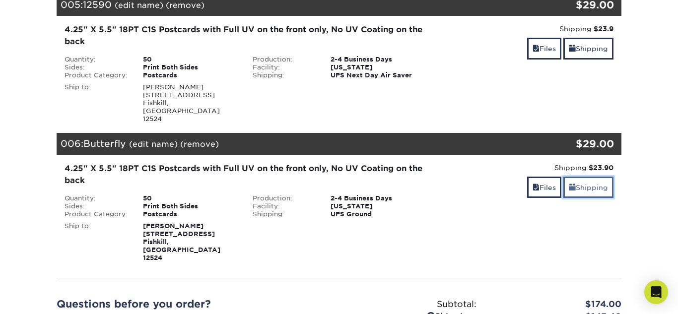
click at [592, 177] on link "Shipping" at bounding box center [588, 187] width 50 height 21
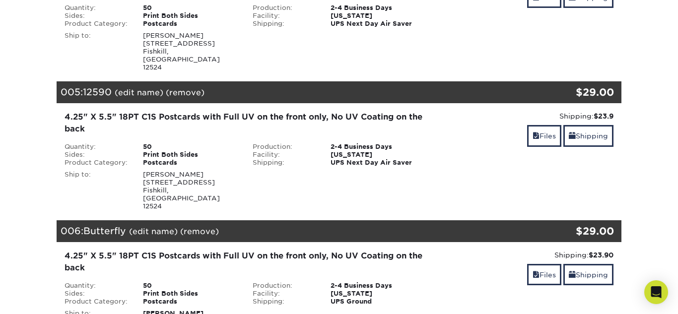
scroll to position [612, 0]
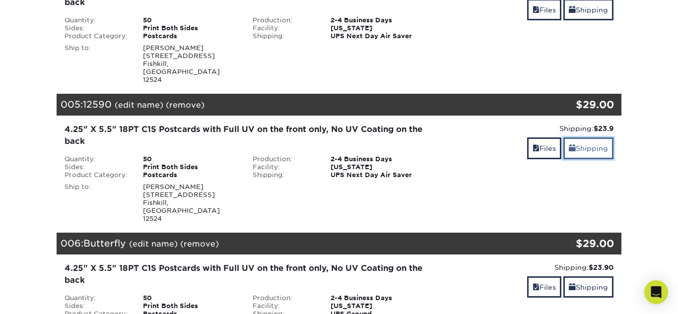
click at [593, 137] on link "Shipping" at bounding box center [588, 147] width 50 height 21
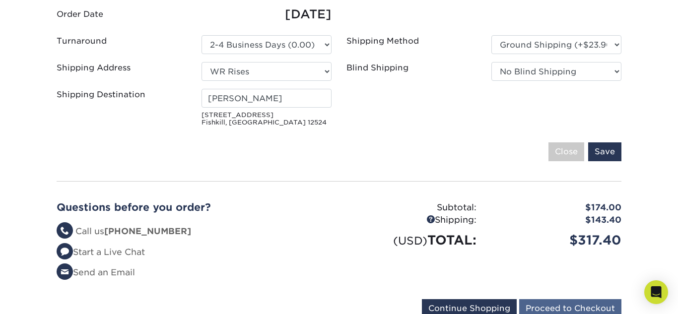
scroll to position [1180, 0]
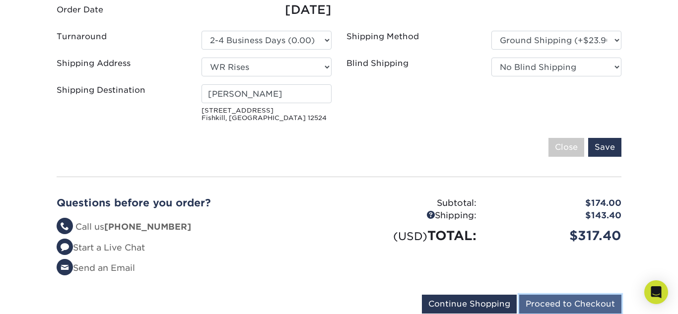
click at [580, 295] on input "Proceed to Checkout" at bounding box center [570, 304] width 102 height 19
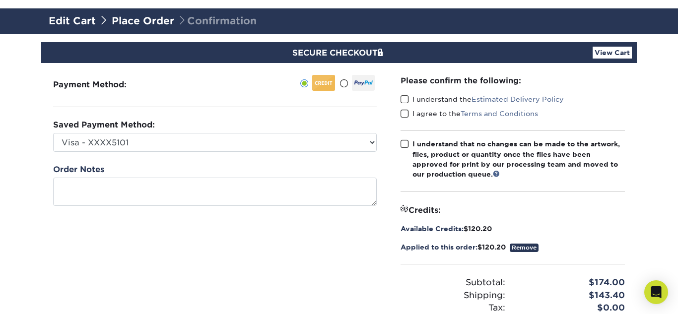
scroll to position [49, 0]
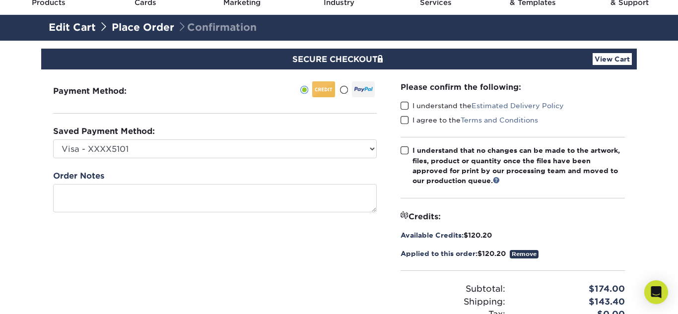
click at [406, 102] on span at bounding box center [404, 105] width 8 height 9
click at [0, 0] on input "I understand the Estimated Delivery Policy" at bounding box center [0, 0] width 0 height 0
click at [404, 122] on span at bounding box center [404, 120] width 8 height 9
click at [0, 0] on input "I agree to the Terms and Conditions" at bounding box center [0, 0] width 0 height 0
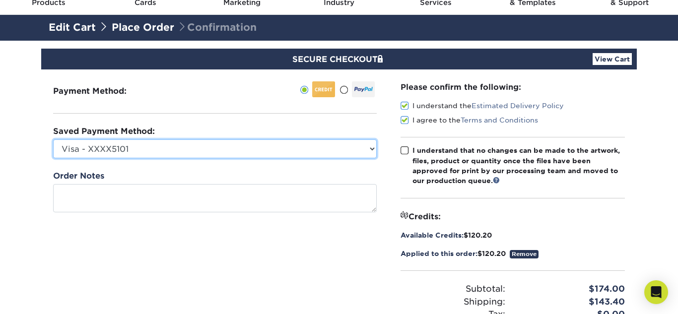
click at [345, 156] on select "Visa - XXXX5101 New Credit Card" at bounding box center [214, 148] width 323 height 19
select select
click at [53, 139] on select "Visa - XXXX5101 New Credit Card" at bounding box center [214, 148] width 323 height 19
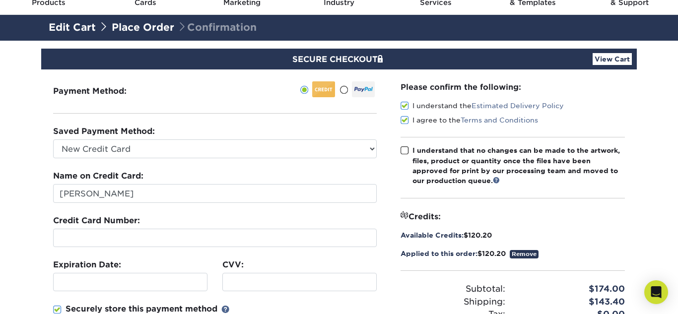
click at [158, 231] on div at bounding box center [214, 238] width 323 height 18
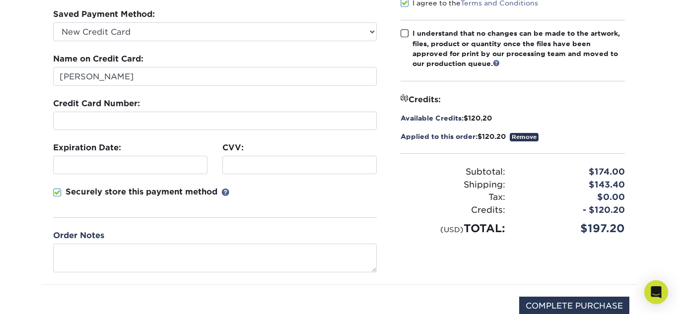
scroll to position [168, 0]
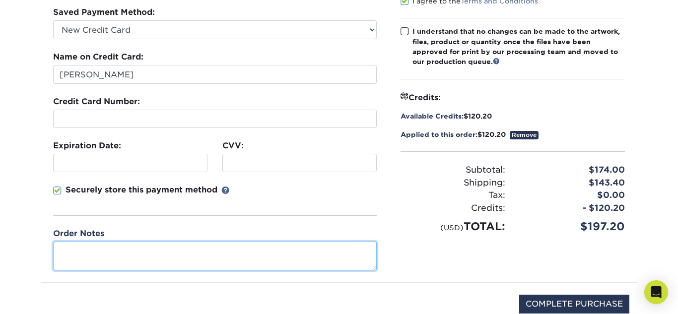
click at [60, 258] on textarea at bounding box center [214, 256] width 323 height 28
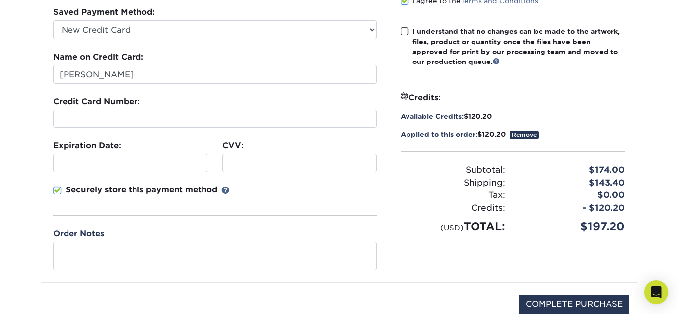
click at [405, 32] on span at bounding box center [404, 31] width 8 height 9
click at [0, 0] on input "I understand that no changes can be made to the artwork, files, product or quan…" at bounding box center [0, 0] width 0 height 0
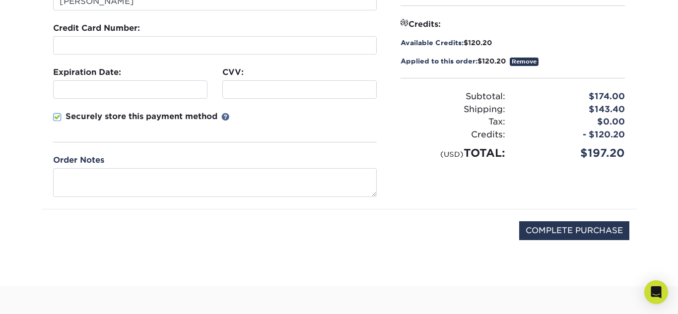
scroll to position [247, 0]
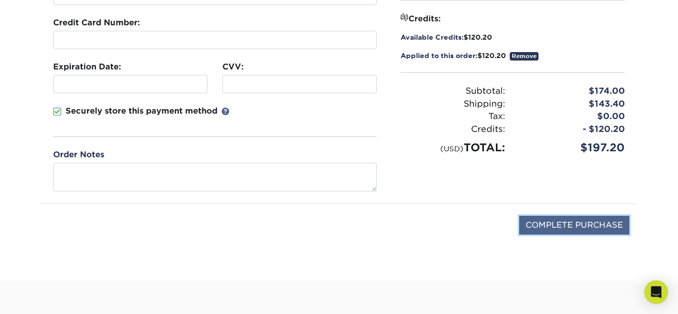
click at [563, 226] on input "COMPLETE PURCHASE" at bounding box center [574, 225] width 110 height 19
type input "PROCESSING, PLEASE WAIT..."
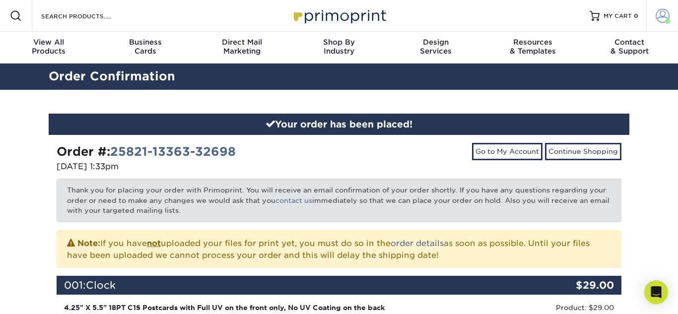
click at [659, 10] on span at bounding box center [662, 16] width 14 height 14
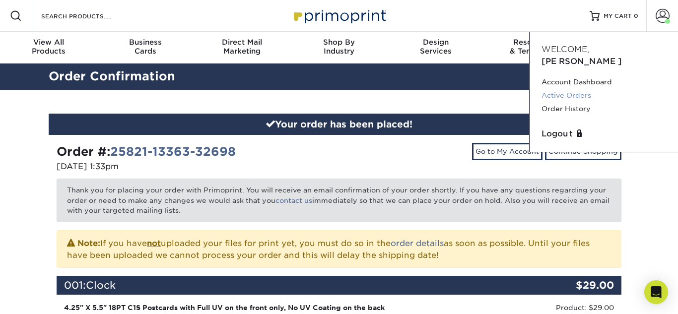
click at [560, 89] on link "Active Orders" at bounding box center [603, 95] width 124 height 13
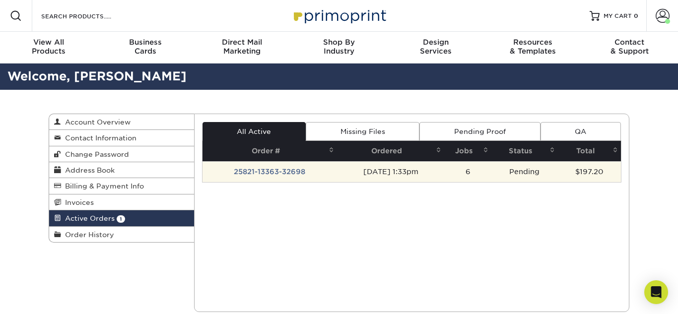
click at [291, 174] on td "25821-13363-32698" at bounding box center [269, 171] width 134 height 21
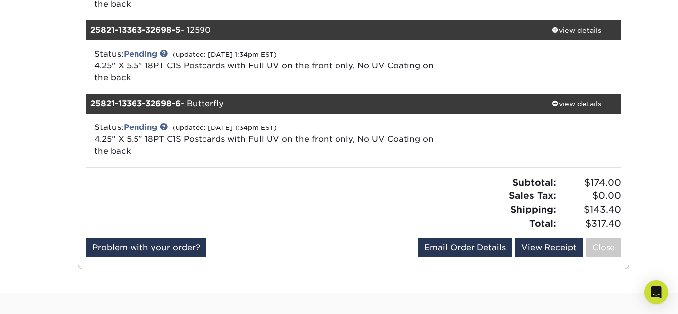
scroll to position [480, 0]
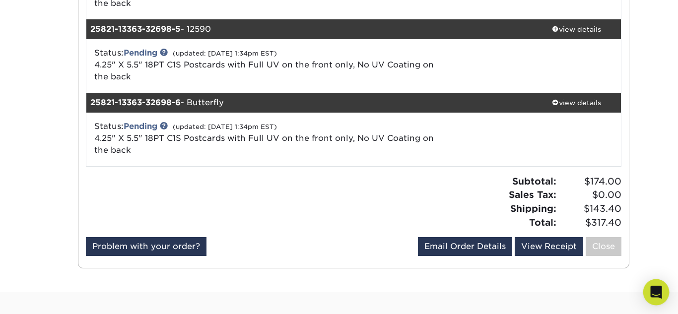
click at [657, 295] on icon "Open Intercom Messenger" at bounding box center [655, 292] width 13 height 13
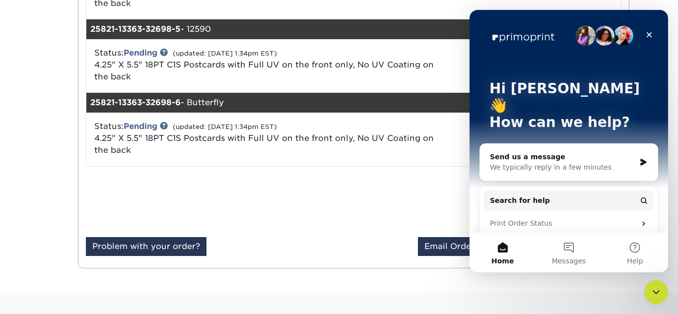
scroll to position [0, 0]
click at [634, 162] on div "We typically reply in a few minutes" at bounding box center [562, 167] width 145 height 10
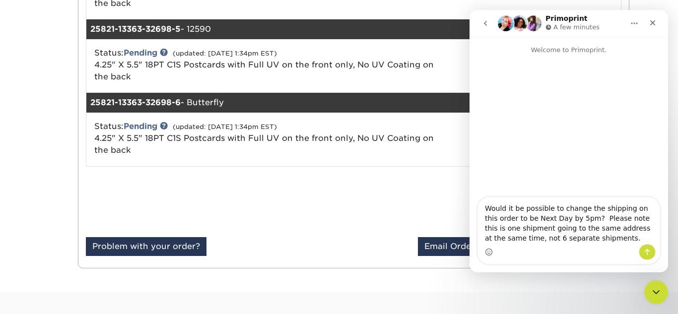
type textarea "Would it be possible to change the shipping on this order to be Next Day by 5pm…"
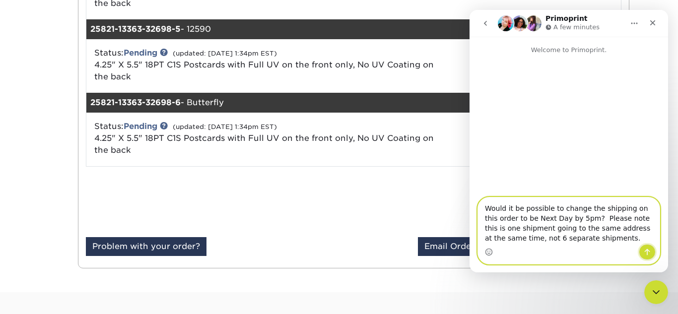
click at [648, 255] on icon "Send a message…" at bounding box center [647, 252] width 8 height 8
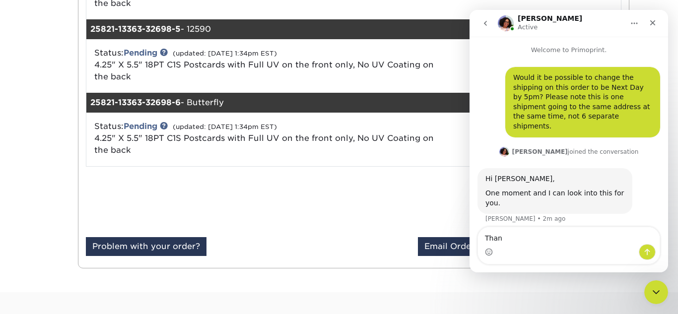
type textarea "Thanl"
type textarea "Thank you"
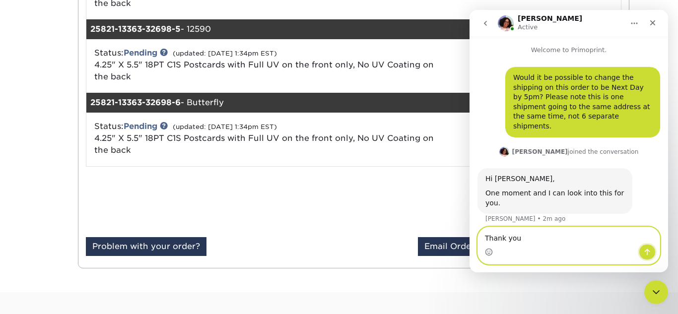
click at [643, 250] on icon "Send a message…" at bounding box center [647, 252] width 8 height 8
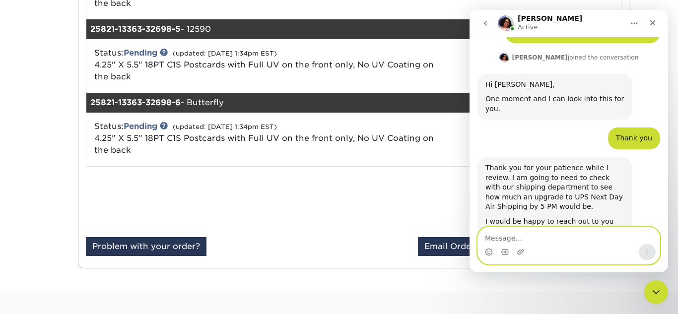
scroll to position [101, 0]
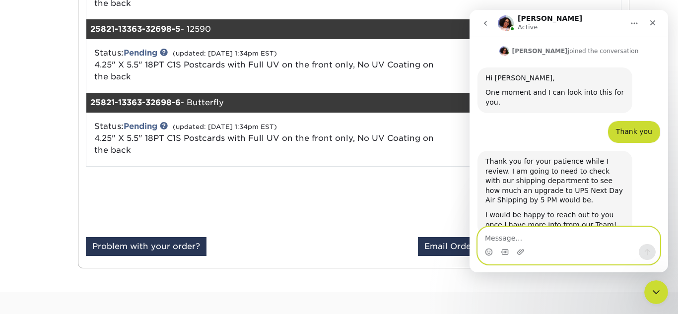
type textarea "P"
type textarea "Ok, great! Thanks so much for your help!"
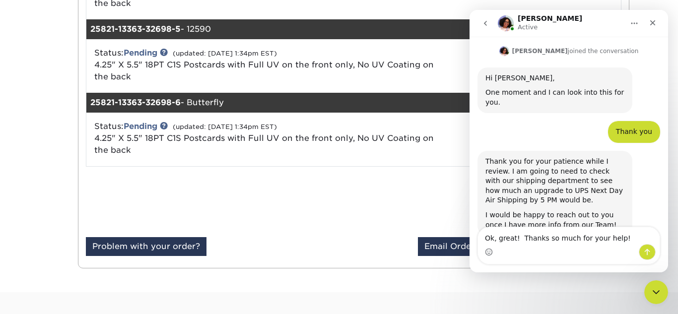
click at [646, 260] on div "Ok, great! Thanks so much for your help! Ok, great! Thanks so much for your hel…" at bounding box center [569, 245] width 182 height 37
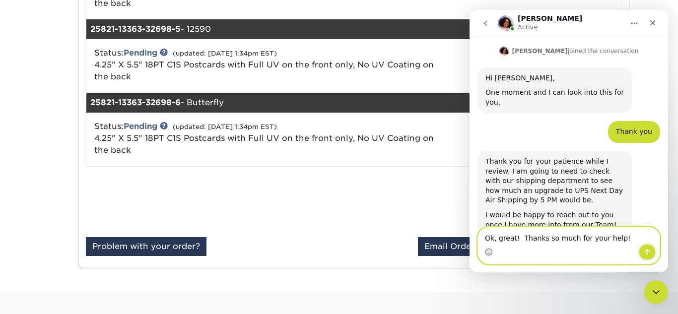
click at [647, 257] on button "Send a message…" at bounding box center [646, 252] width 17 height 16
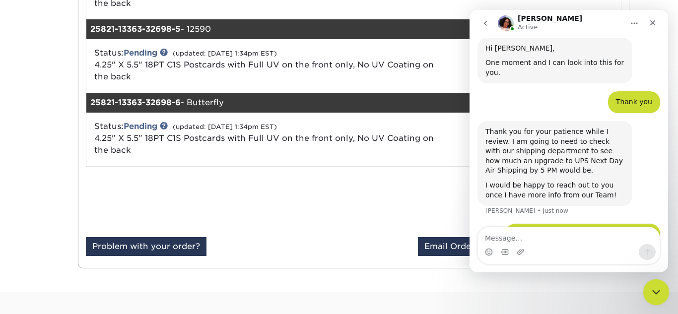
click at [649, 291] on icon "Close Intercom Messenger" at bounding box center [654, 291] width 12 height 12
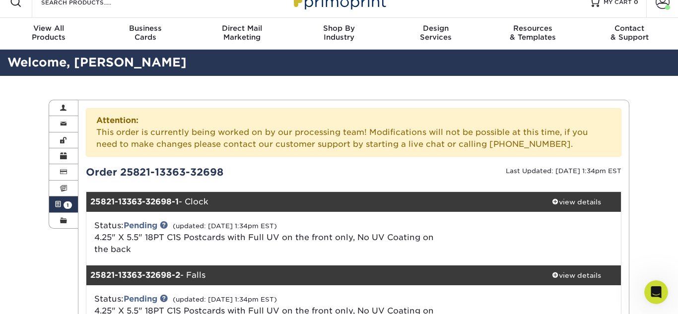
scroll to position [0, 0]
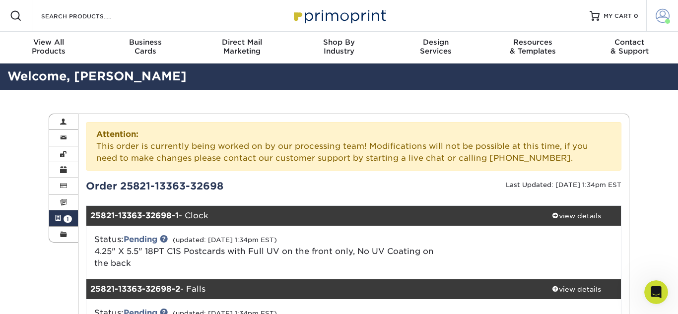
click at [661, 21] on span at bounding box center [662, 16] width 14 height 14
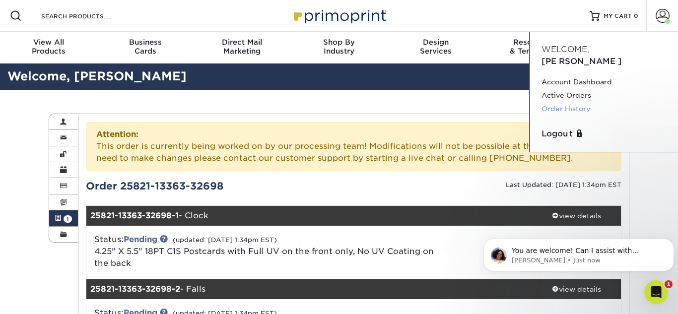
scroll to position [170, 0]
click at [581, 89] on link "Active Orders" at bounding box center [603, 95] width 124 height 13
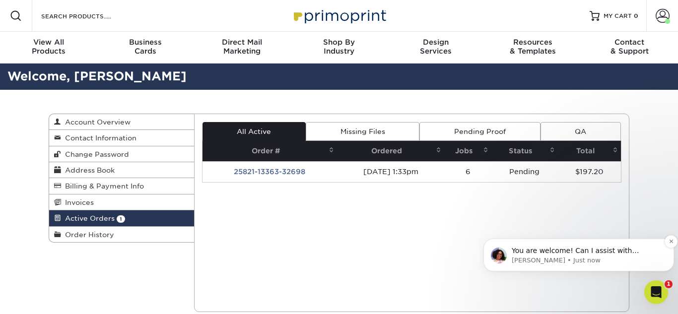
click at [614, 257] on p "[PERSON_NAME] • Just now" at bounding box center [586, 260] width 150 height 9
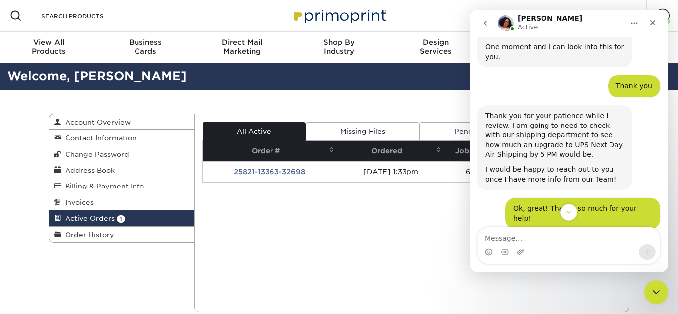
scroll to position [170, 0]
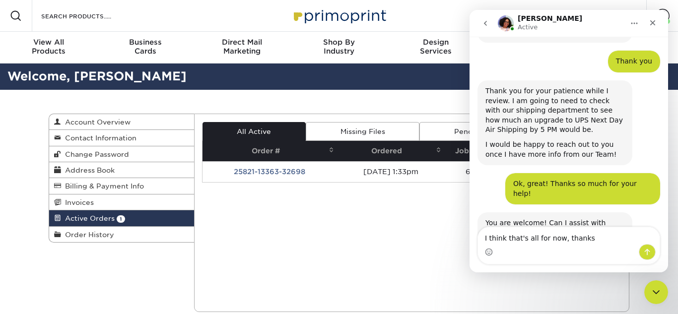
type textarea "I think that's all for now, thanks!"
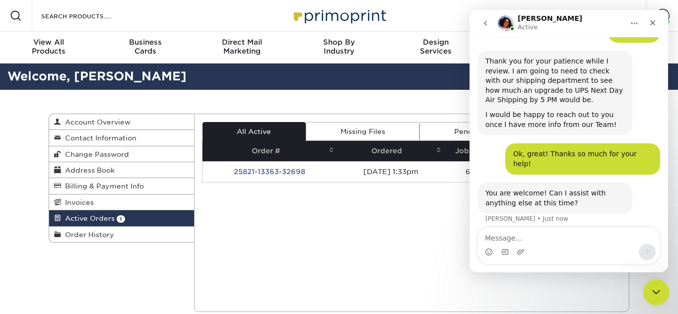
click at [655, 290] on icon "Close Intercom Messenger" at bounding box center [654, 291] width 7 height 4
